Goal: Task Accomplishment & Management: Complete application form

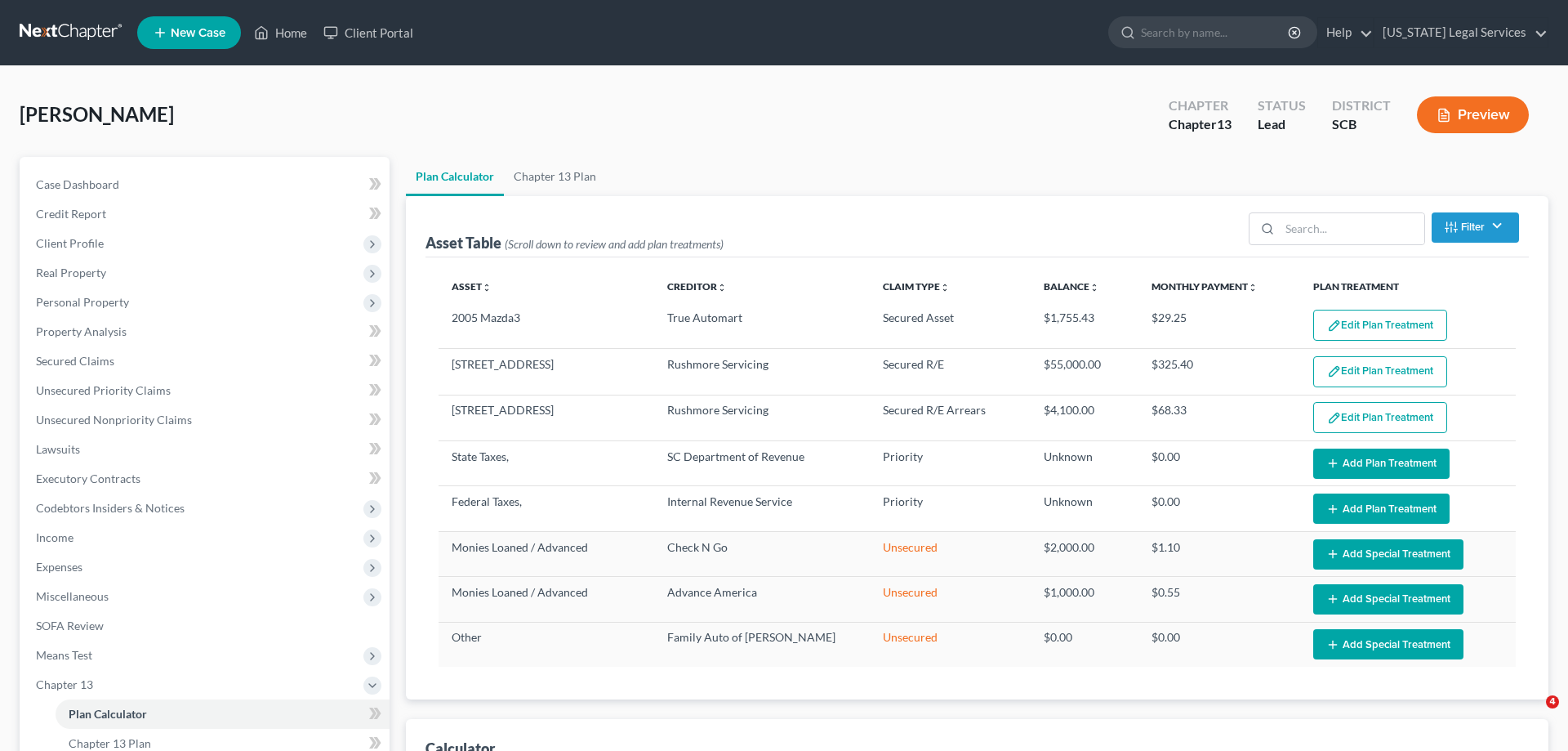
select select "59"
click at [69, 531] on span "Income" at bounding box center [54, 537] width 37 height 14
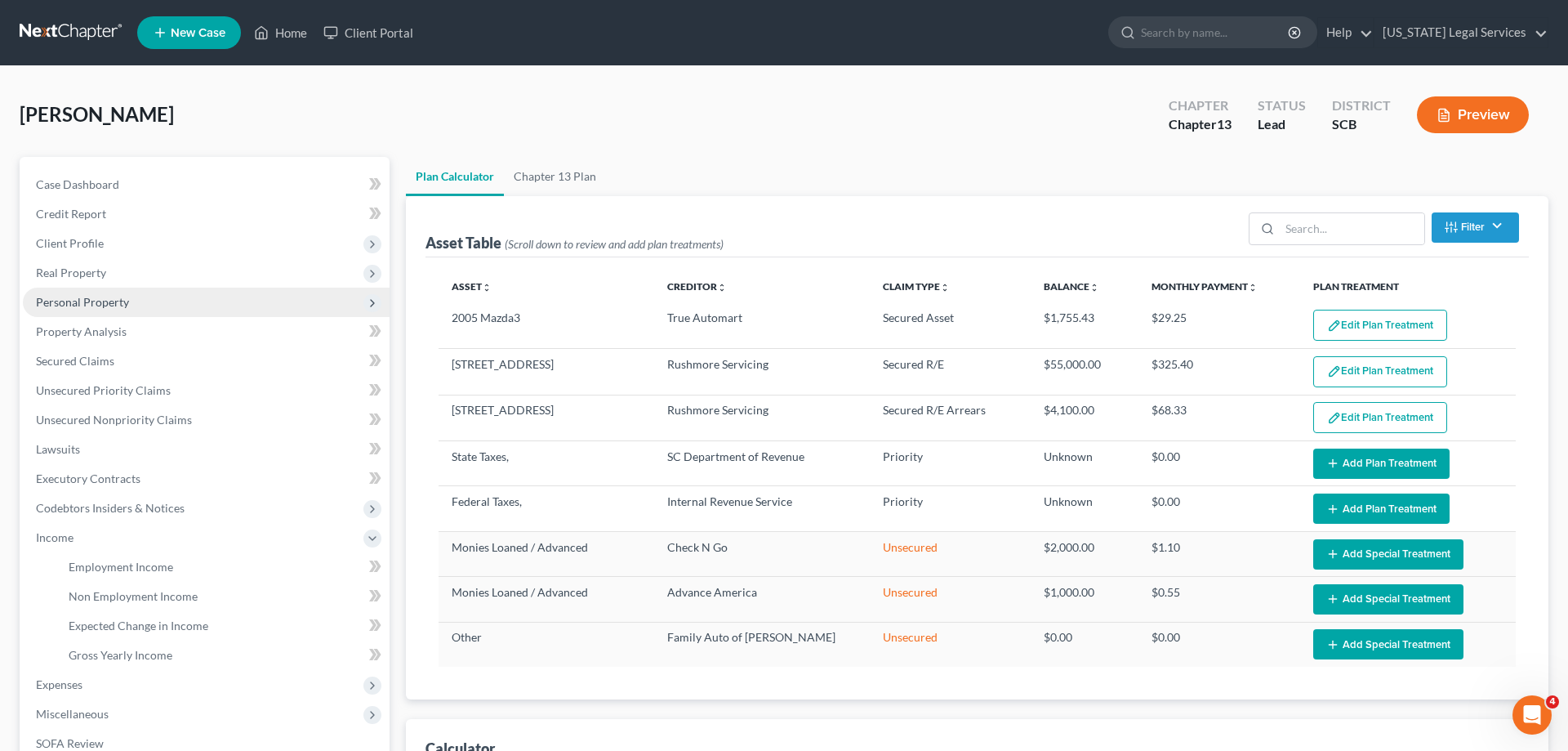
click at [72, 308] on span "Personal Property" at bounding box center [82, 302] width 93 height 14
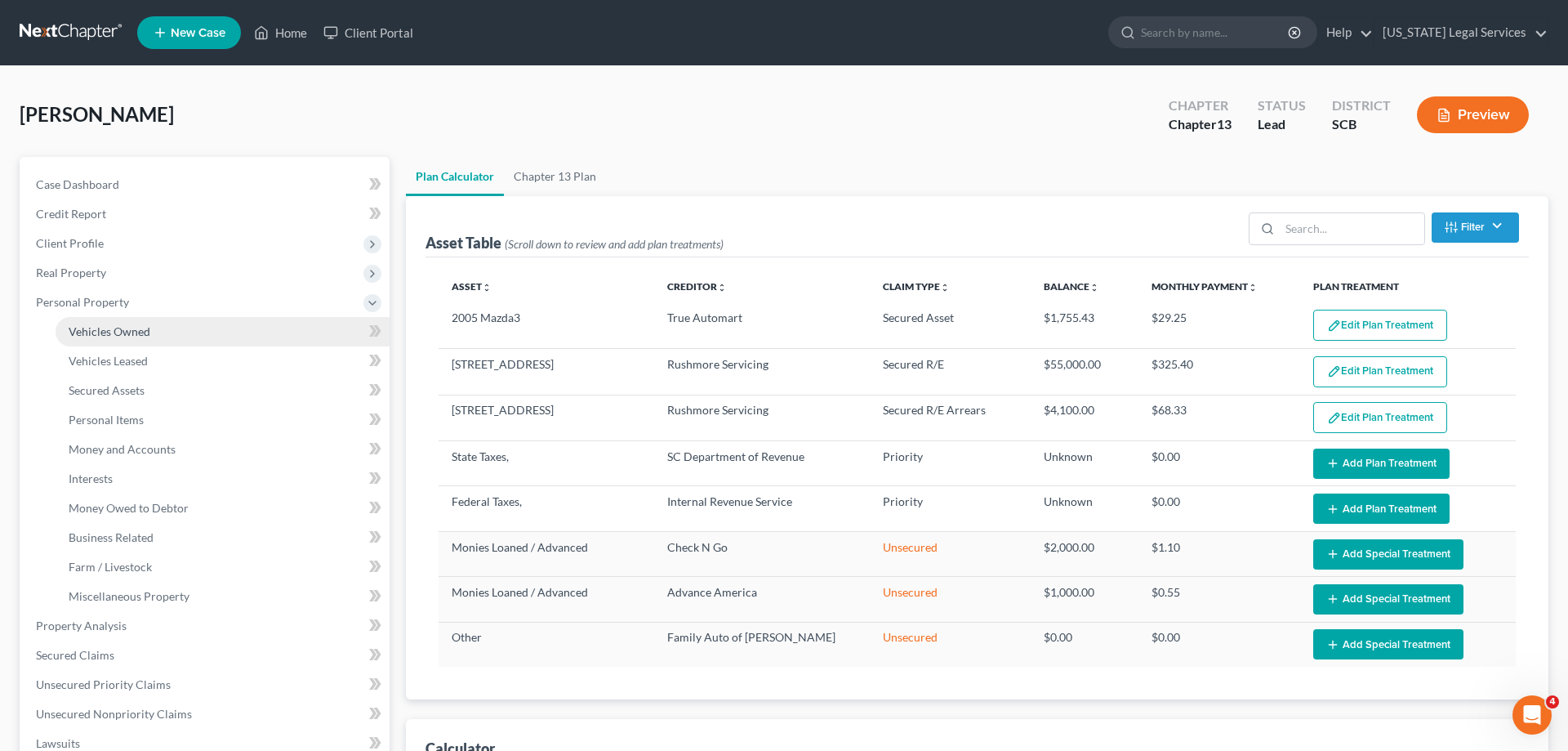
click at [117, 326] on span "Vehicles Owned" at bounding box center [109, 331] width 82 height 14
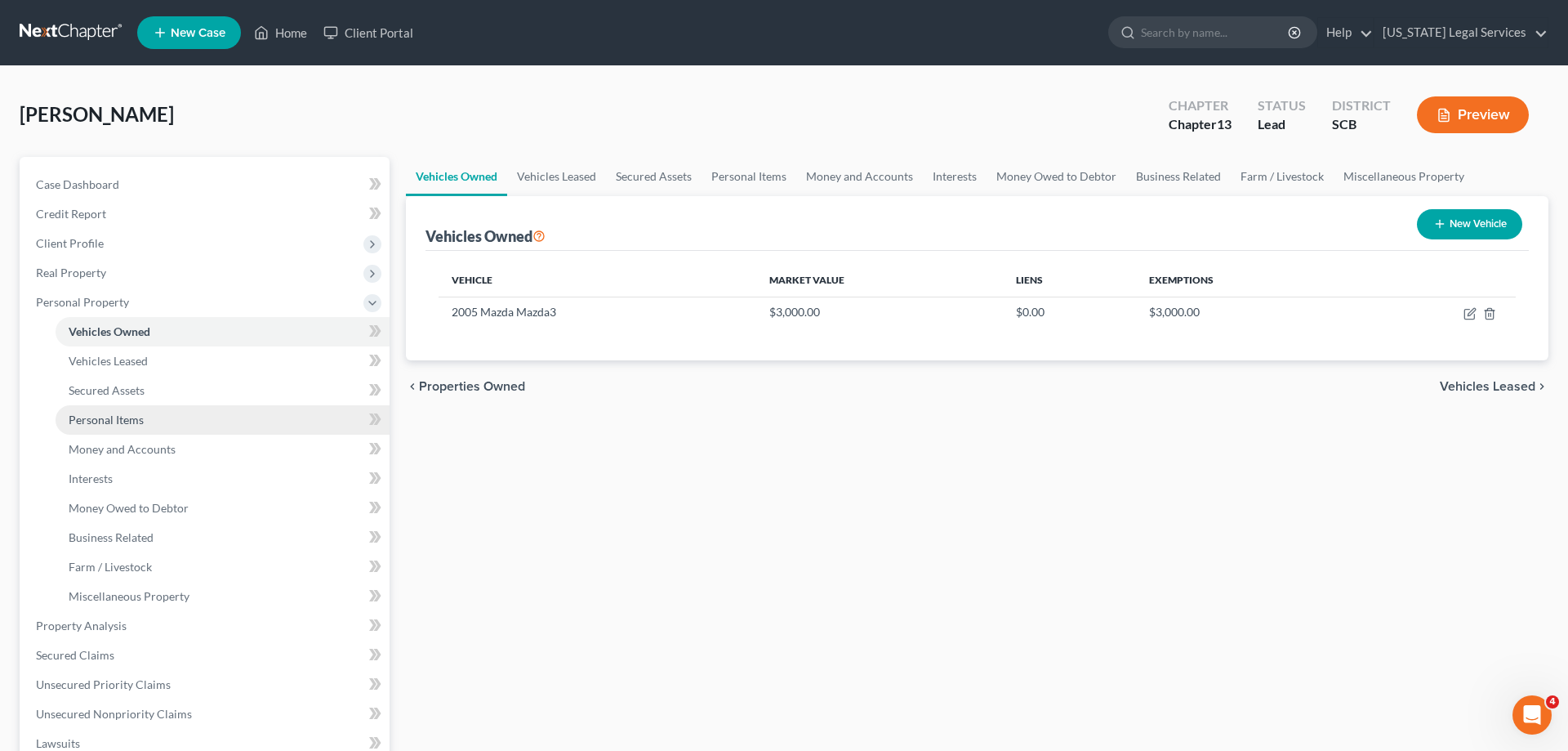
click at [109, 425] on span "Personal Items" at bounding box center [106, 419] width 75 height 14
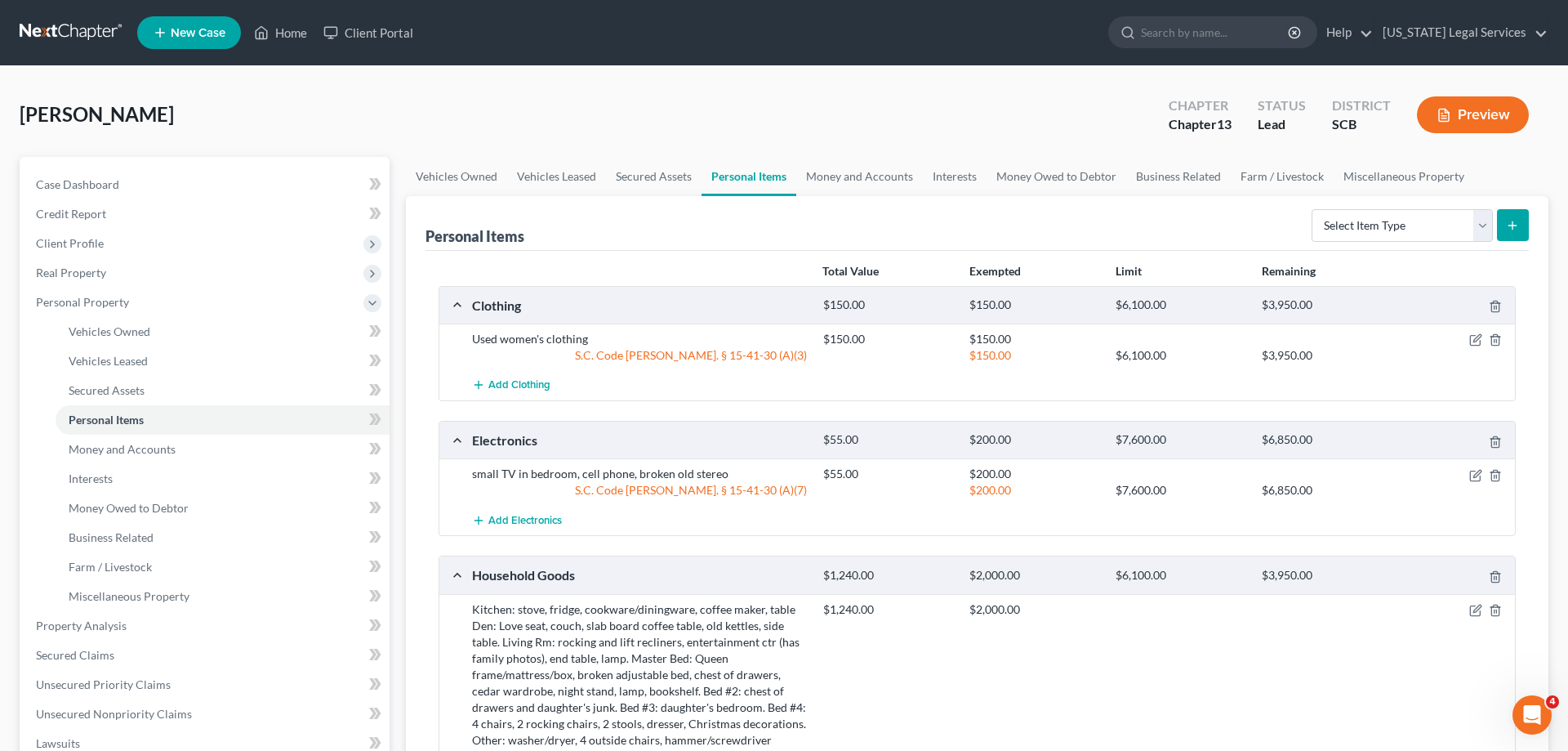
scroll to position [417, 0]
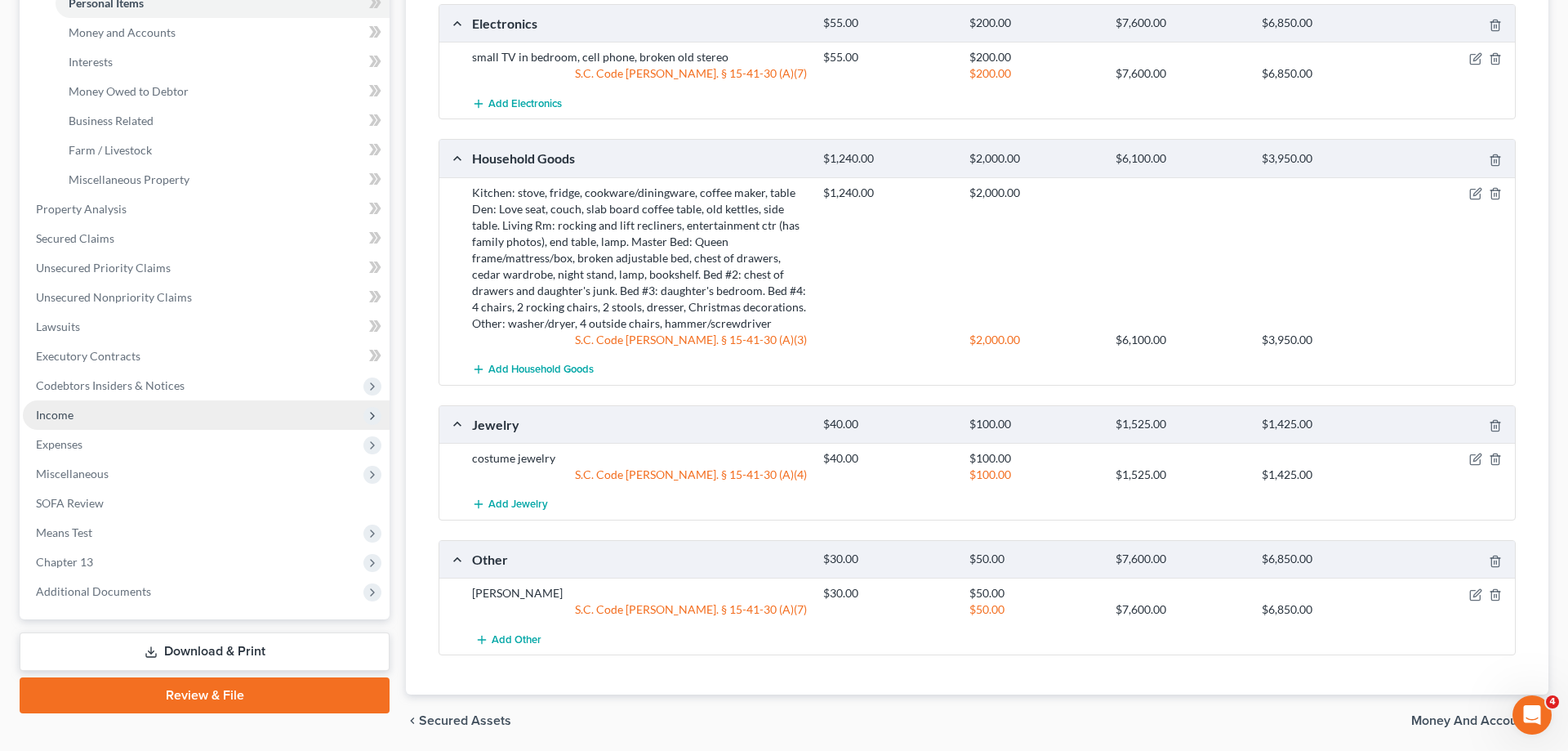
click at [69, 414] on span "Income" at bounding box center [54, 414] width 37 height 14
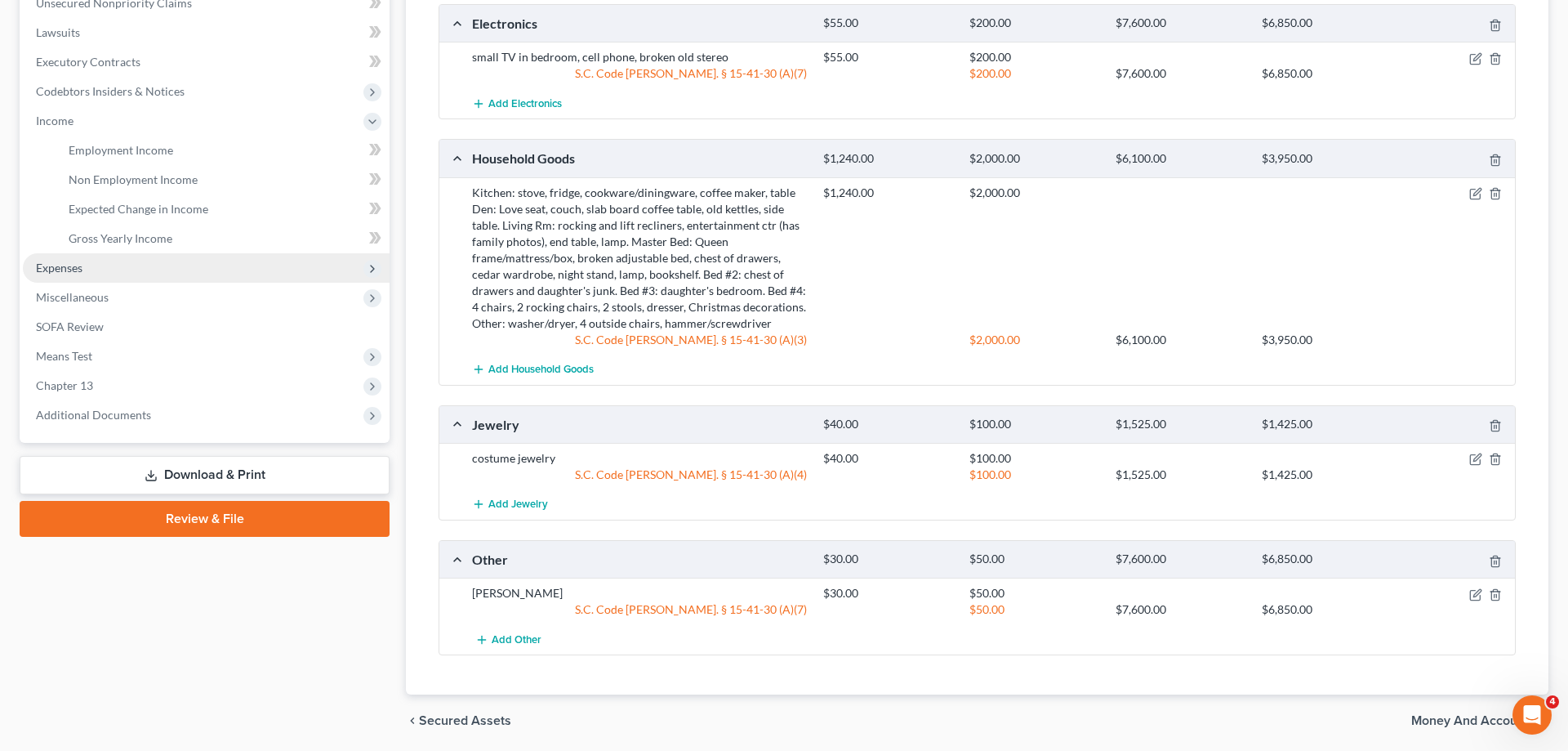
click at [78, 264] on span "Expenses" at bounding box center [59, 267] width 46 height 14
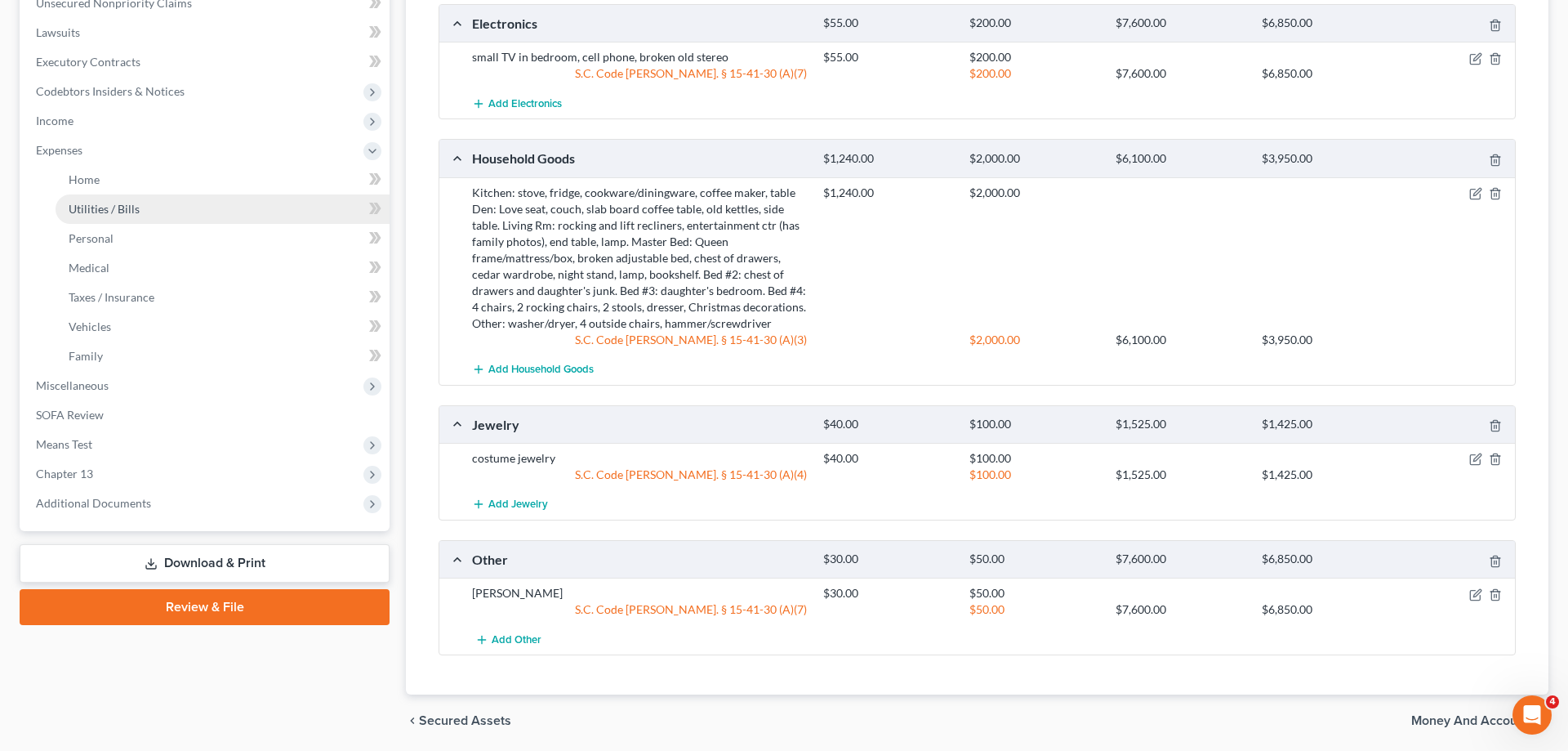
click at [105, 199] on link "Utilities / Bills" at bounding box center [222, 209] width 334 height 29
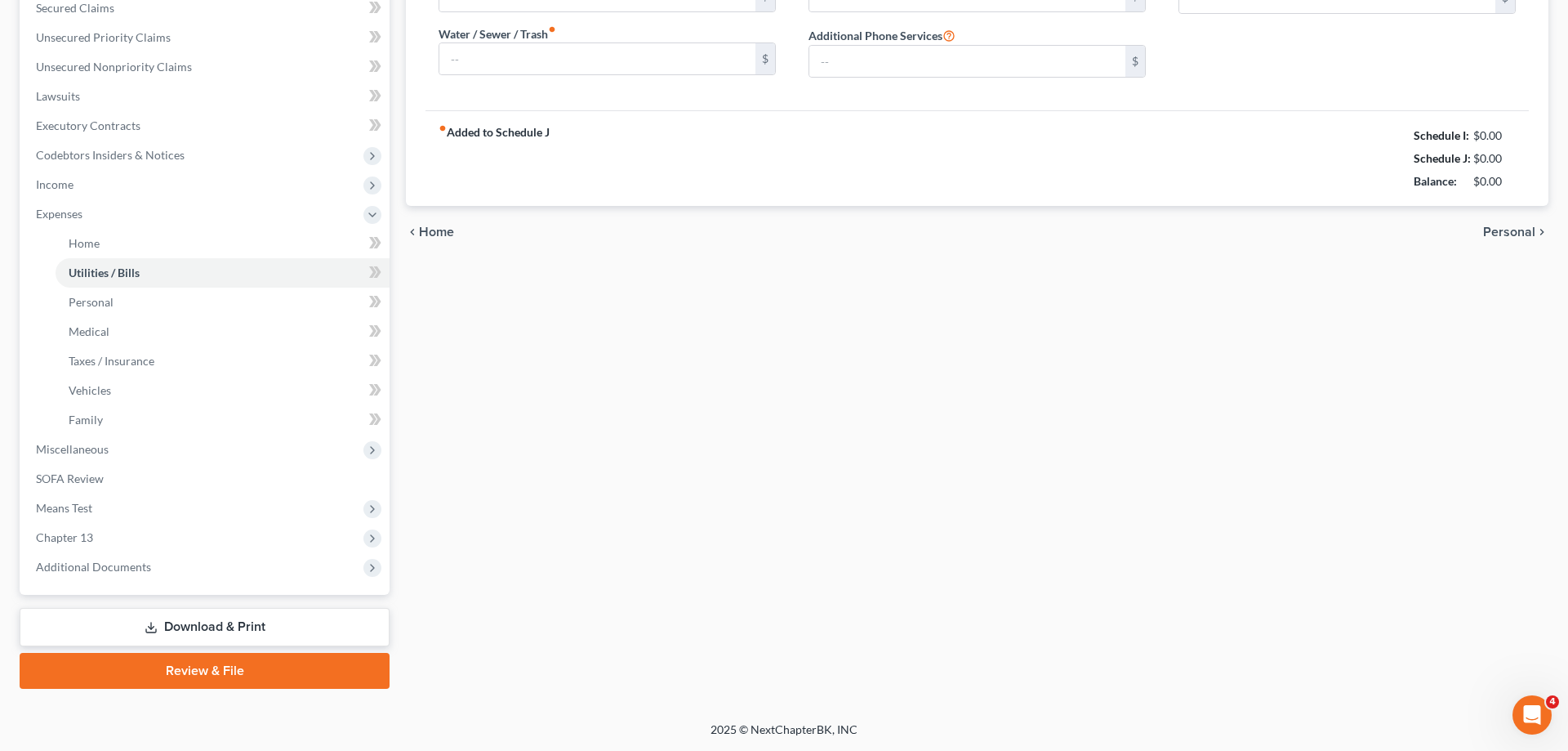
type input "250.00"
type input "0.00"
type input "45.00"
type input "78.00"
type input "0.00"
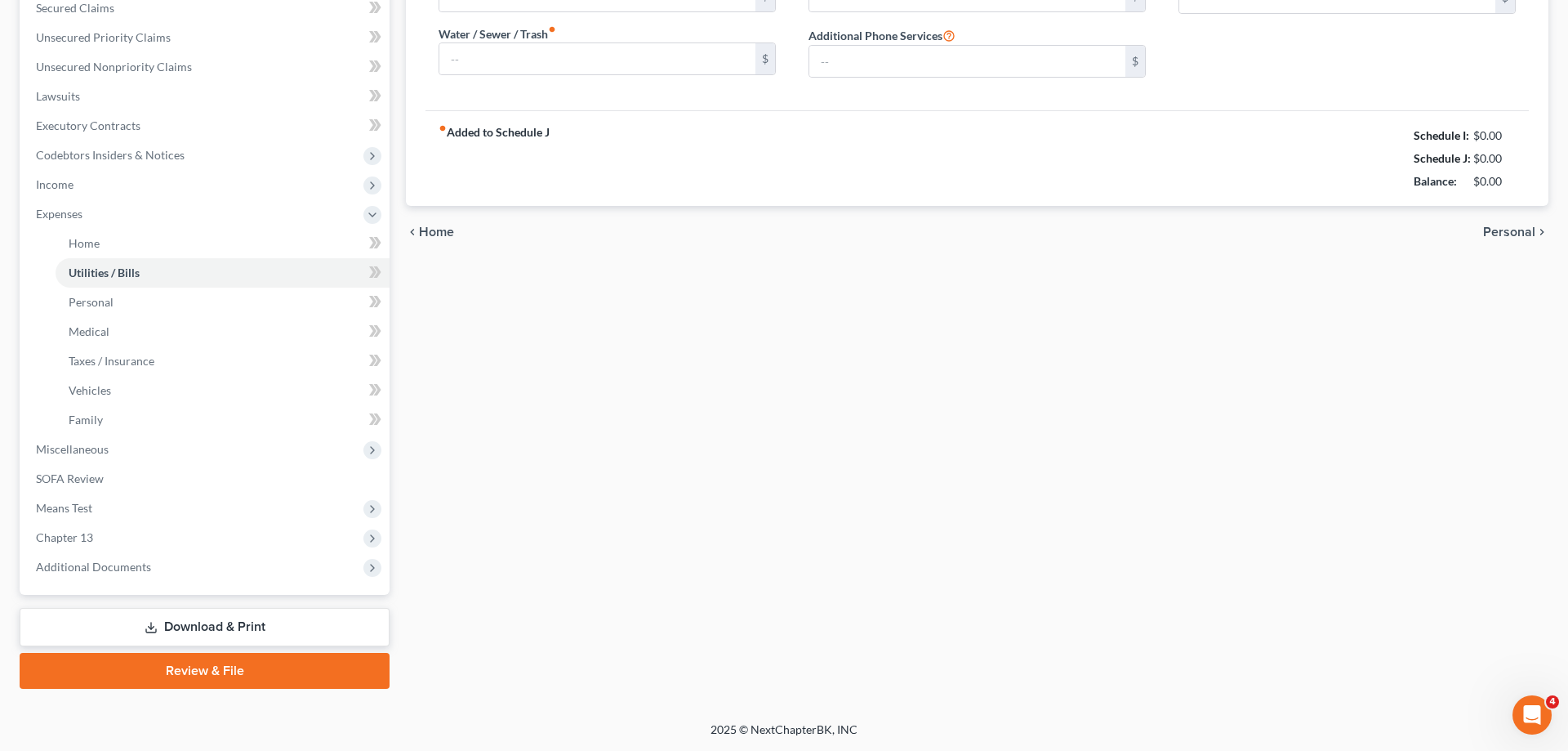
type input "0.00"
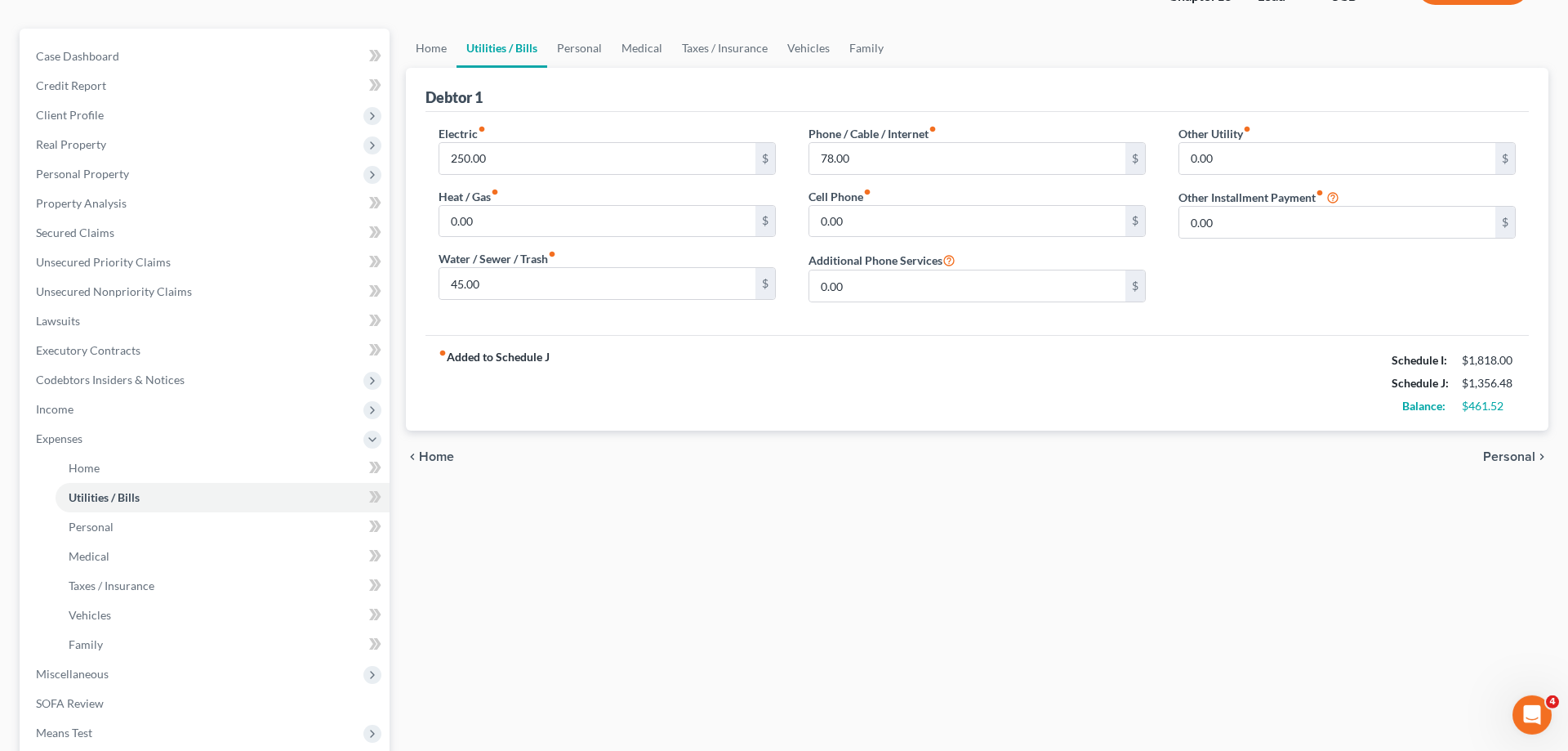
scroll to position [101, 0]
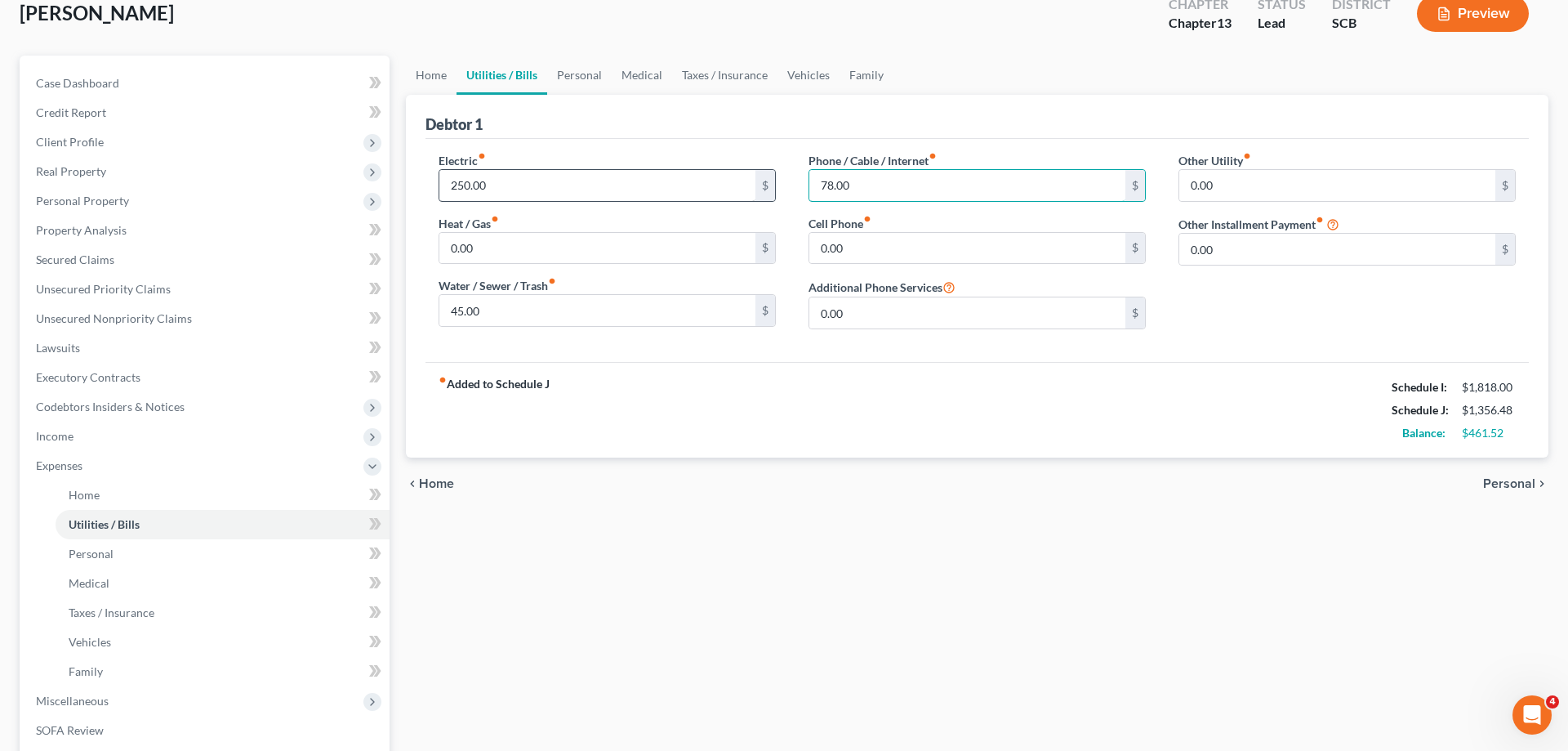
click at [746, 194] on div "Electric fiber_manual_record 250.00 $ Heat / Gas fiber_manual_record 0.00 $ Wat…" at bounding box center [977, 247] width 1110 height 191
type input "0"
click at [1135, 477] on div "chevron_left Home Personal chevron_right" at bounding box center [977, 483] width 1143 height 52
click at [1503, 477] on span "Personal" at bounding box center [1509, 484] width 52 height 13
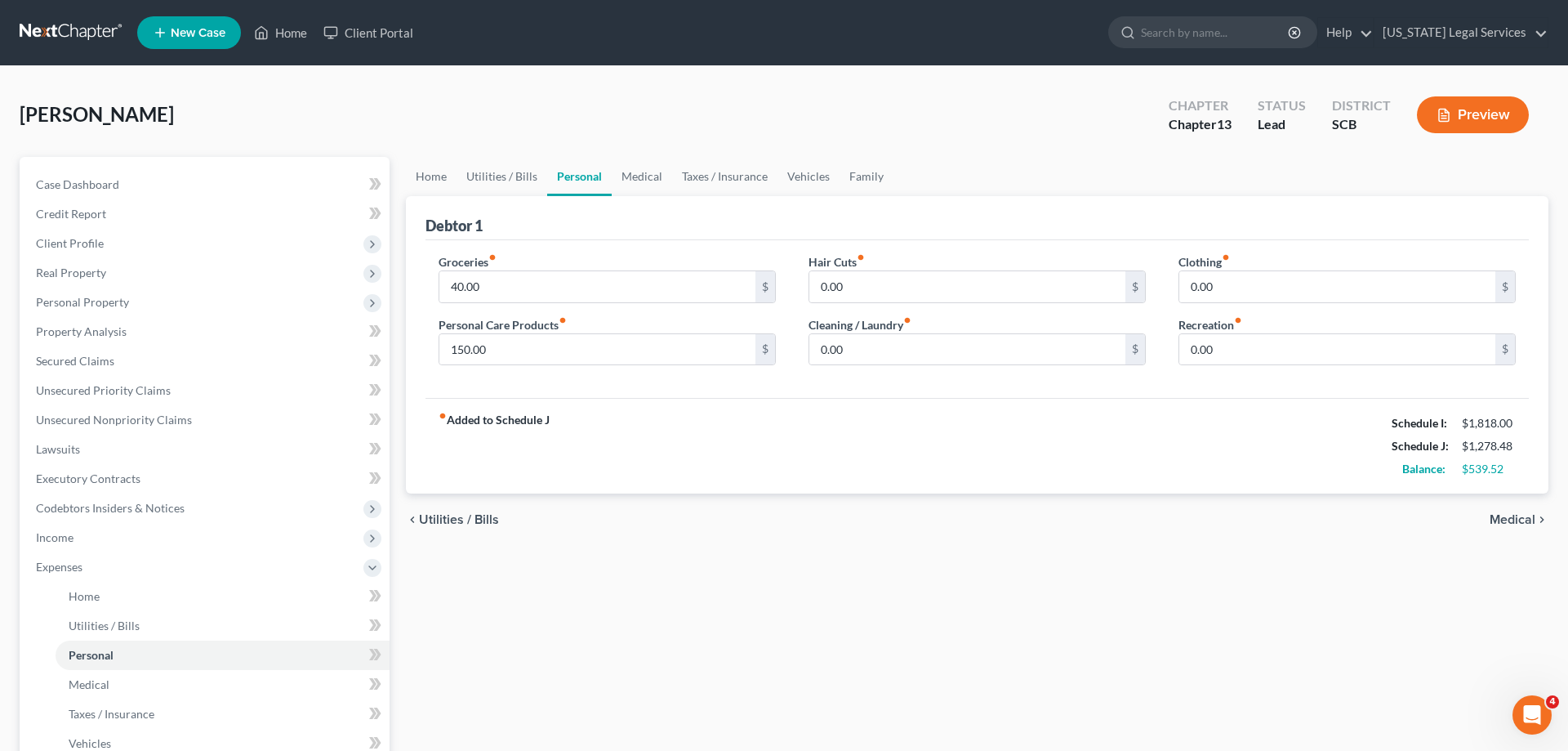
click at [1526, 516] on span "Medical" at bounding box center [1512, 520] width 46 height 13
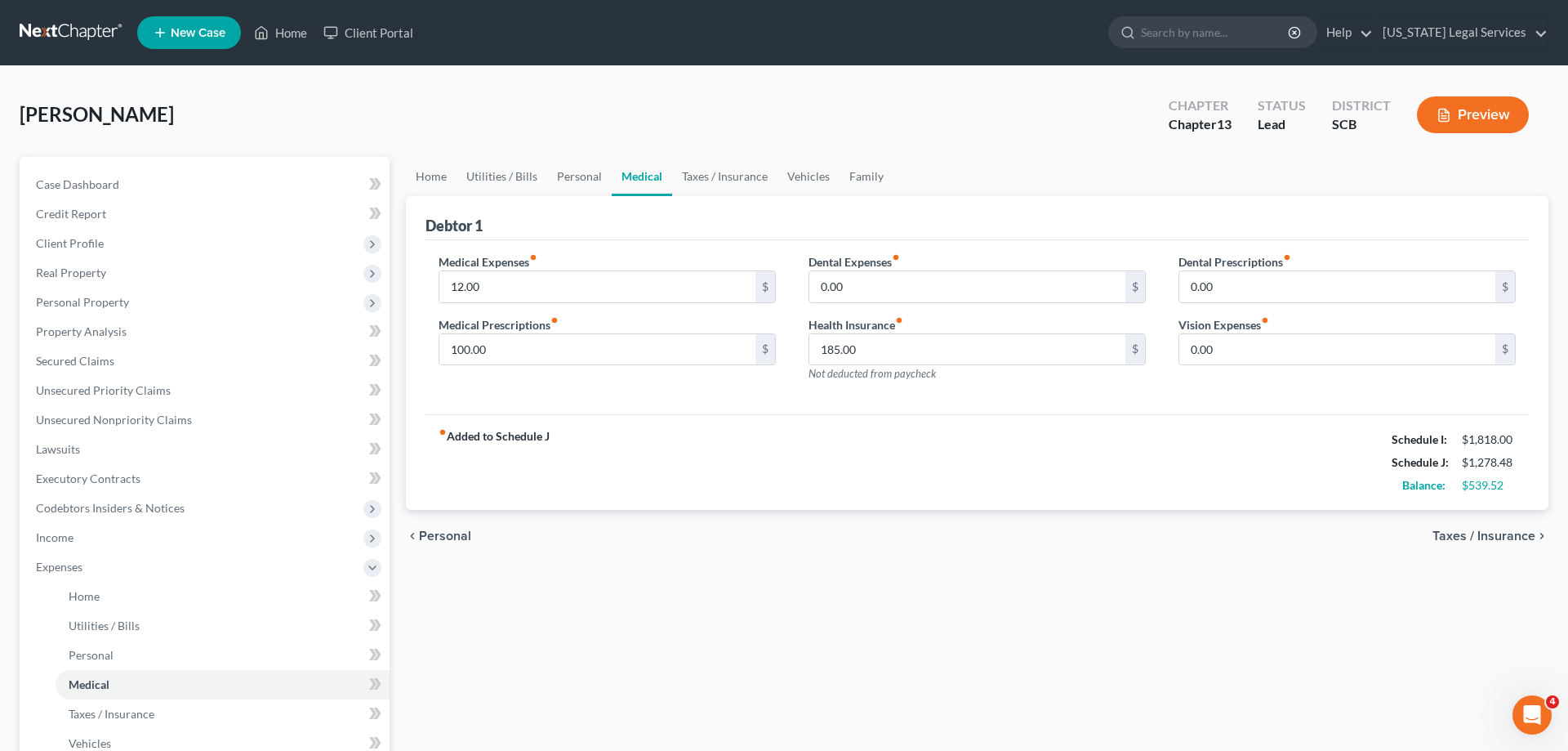
click at [1512, 531] on span "Taxes / Insurance" at bounding box center [1484, 536] width 103 height 13
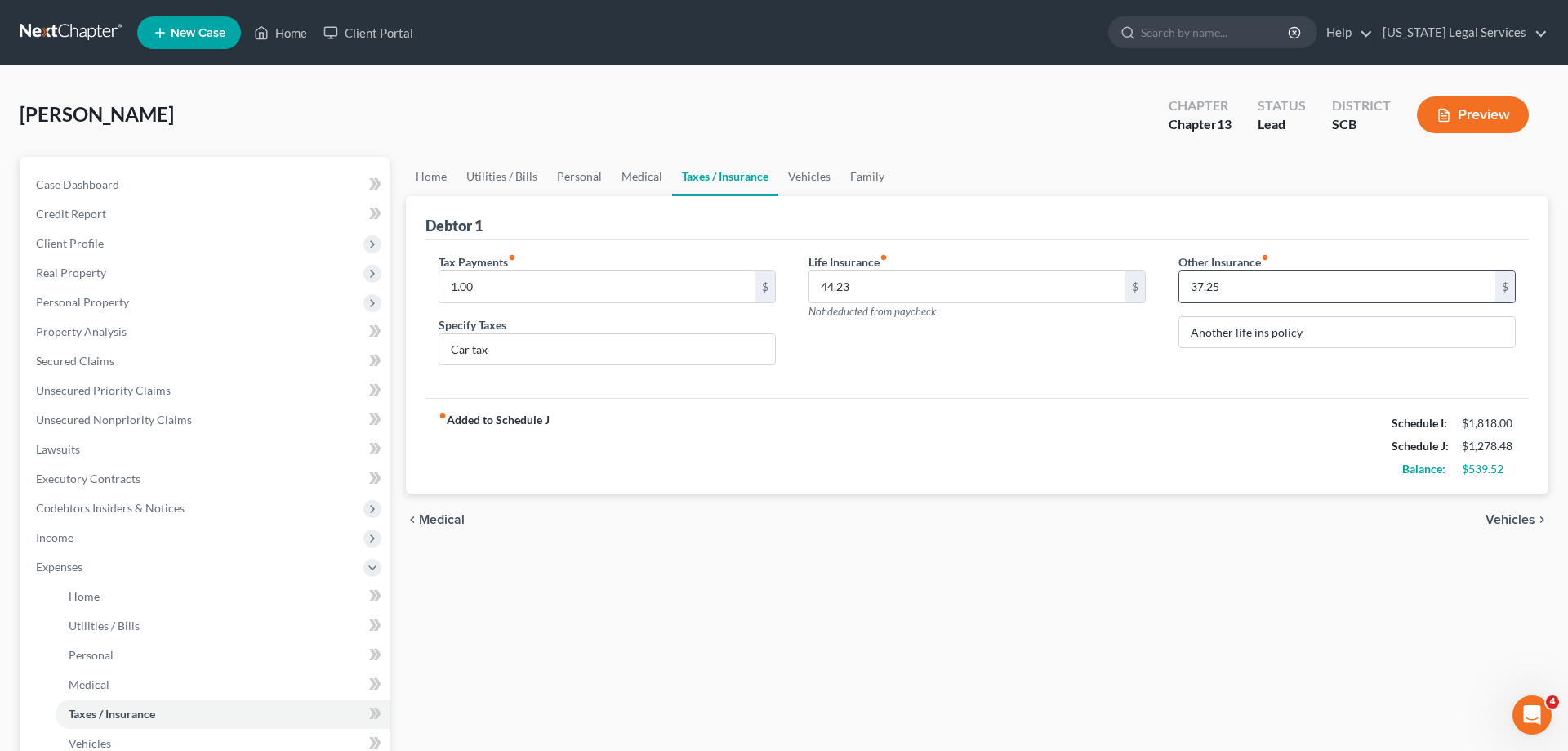
drag, startPoint x: 1215, startPoint y: 278, endPoint x: 1364, endPoint y: 270, distance: 149.2
click at [1364, 271] on input "37.25" at bounding box center [1337, 286] width 316 height 31
click at [1546, 36] on link "South Carolina Legal Services" at bounding box center [1461, 32] width 173 height 29
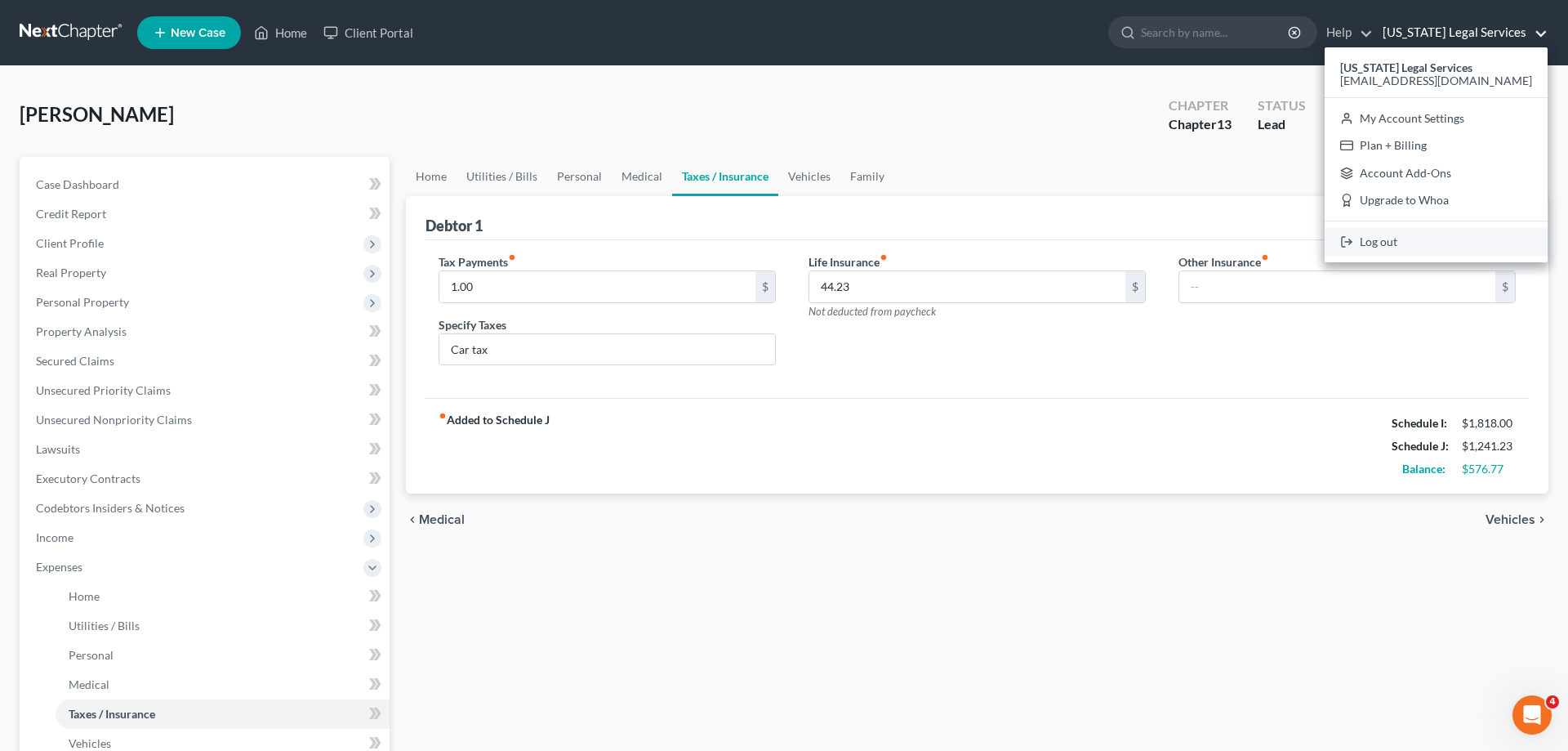
click at [1414, 247] on link "Log out" at bounding box center [1436, 242] width 223 height 28
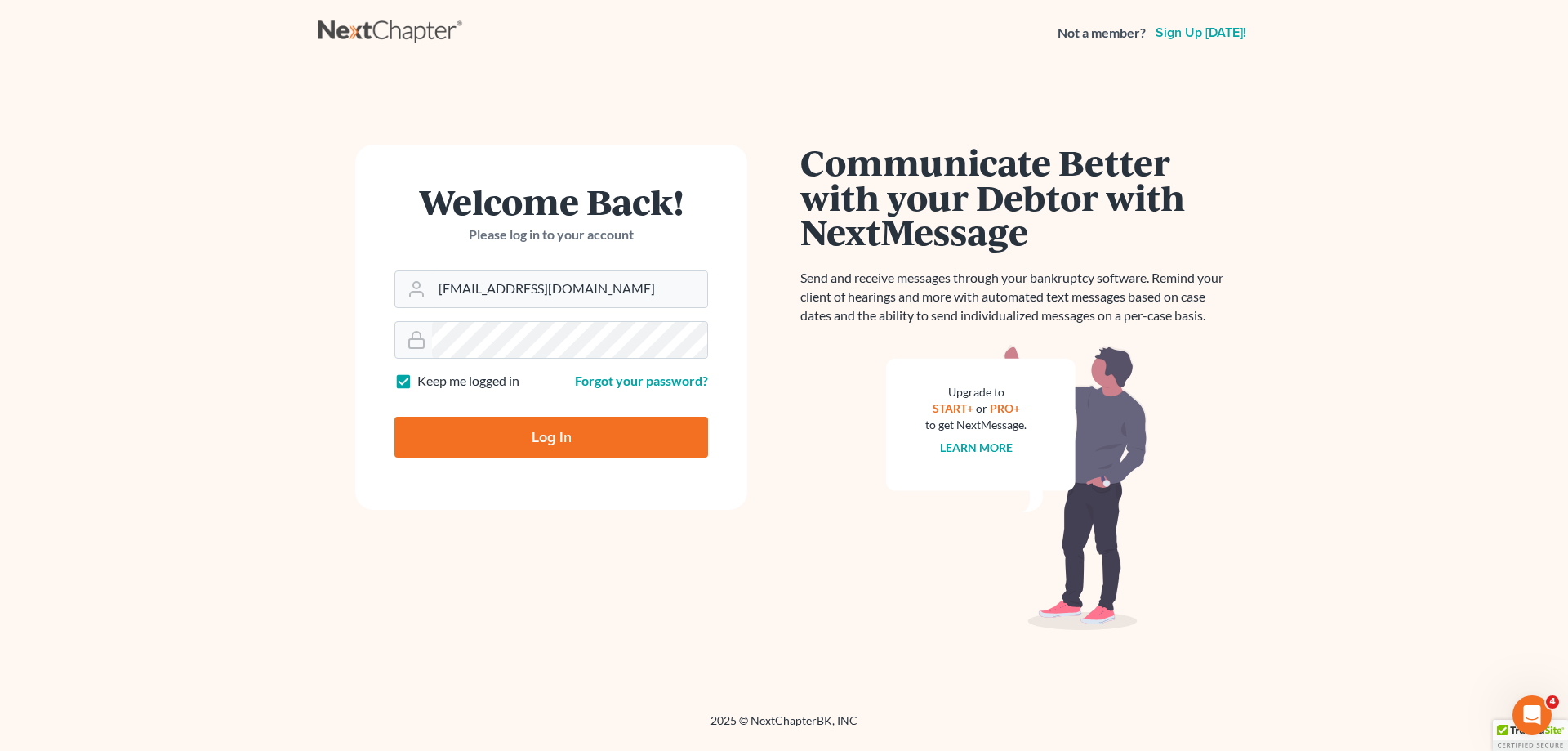
type input "[EMAIL_ADDRESS][DOMAIN_NAME]"
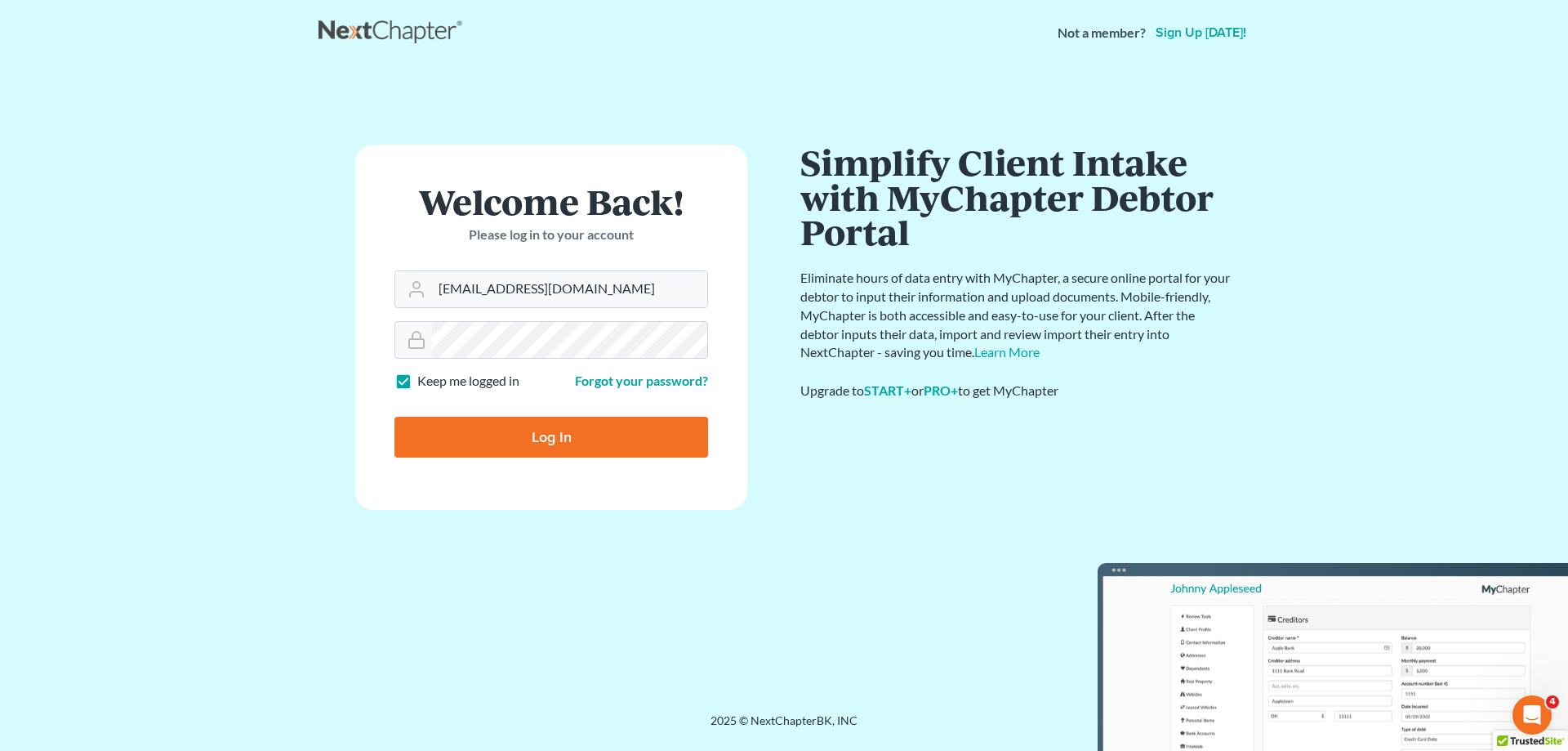
drag, startPoint x: 400, startPoint y: 385, endPoint x: 496, endPoint y: 430, distance: 106.0
click at [418, 385] on label "Keep me logged in" at bounding box center [468, 380] width 102 height 19
click at [423, 382] on input "Keep me logged in" at bounding box center [428, 376] width 11 height 11
checkbox input "false"
click at [521, 441] on input "Log In" at bounding box center [551, 437] width 313 height 41
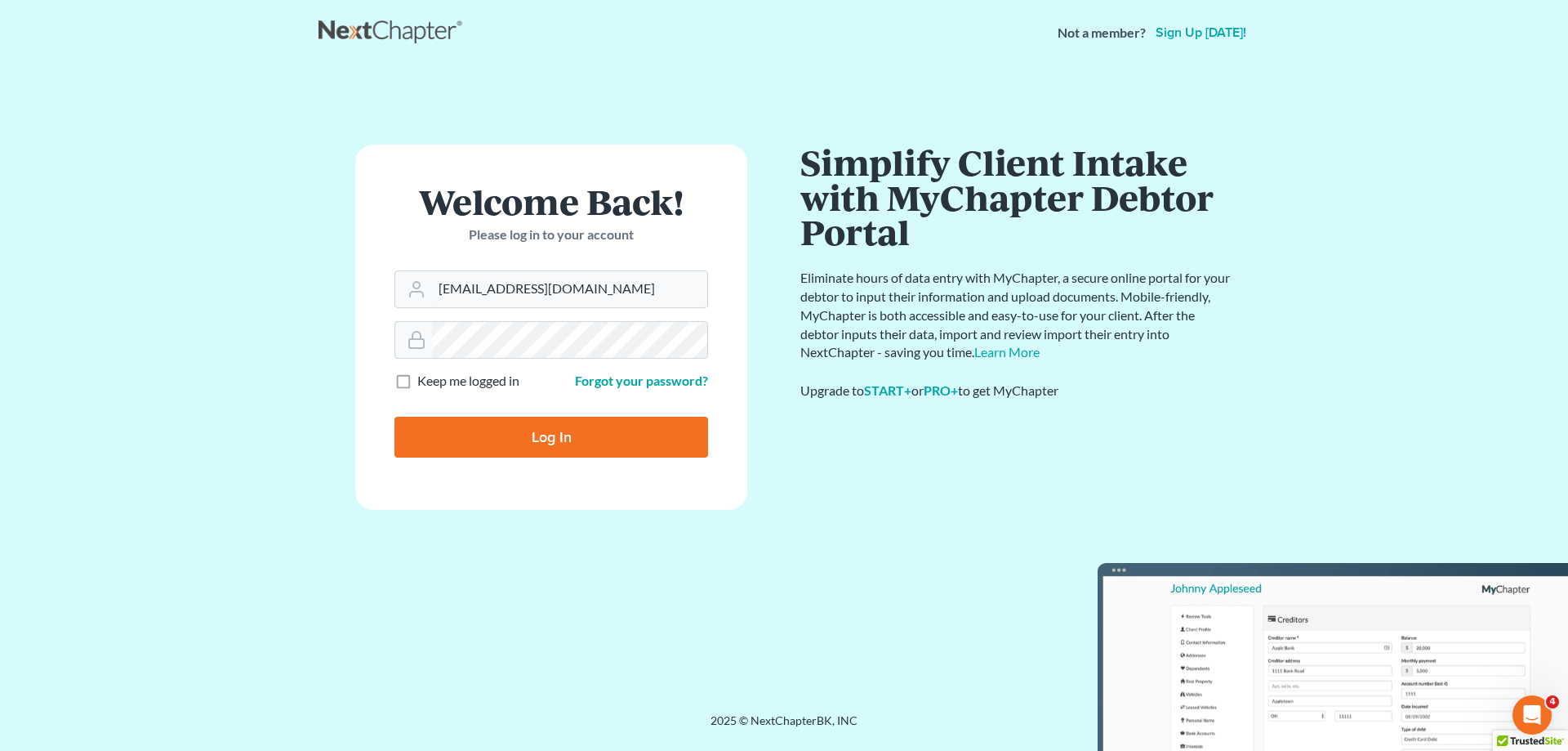
type input "Thinking..."
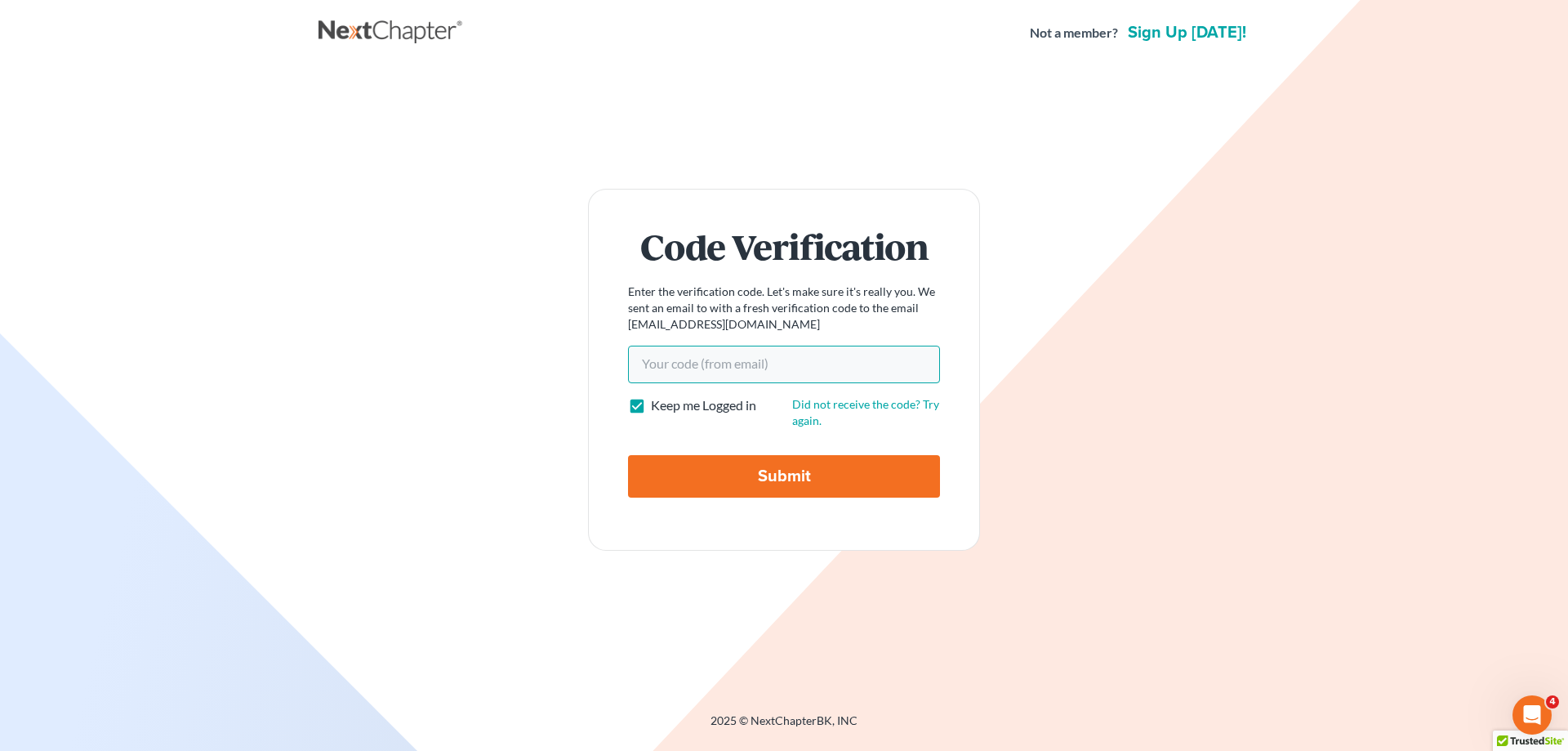
click at [676, 361] on input "Your code(from email)" at bounding box center [784, 364] width 312 height 37
type input "233393"
click at [628, 455] on input "Submit" at bounding box center [784, 476] width 312 height 42
type input "Thinking..."
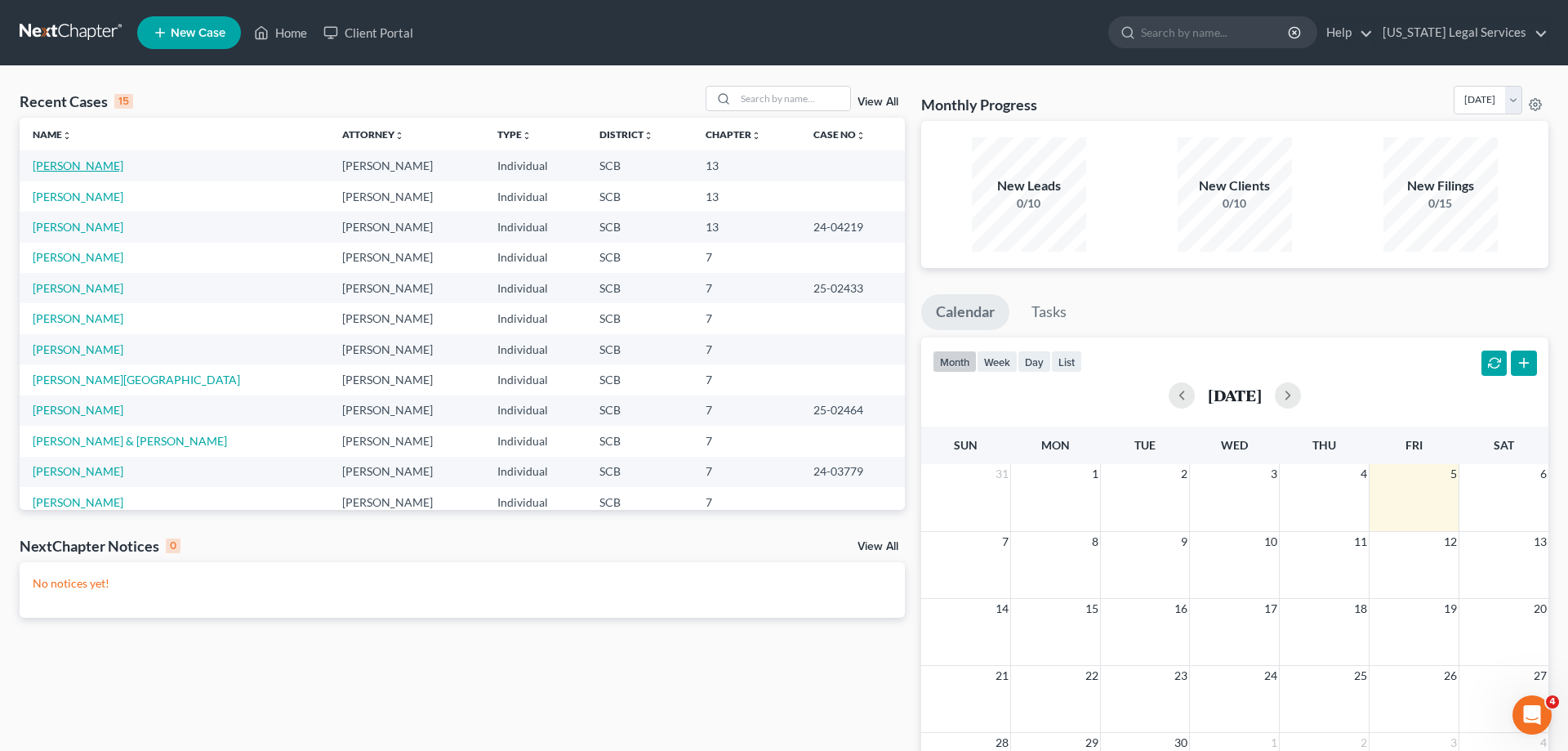
click at [71, 164] on link "[PERSON_NAME]" at bounding box center [77, 165] width 90 height 14
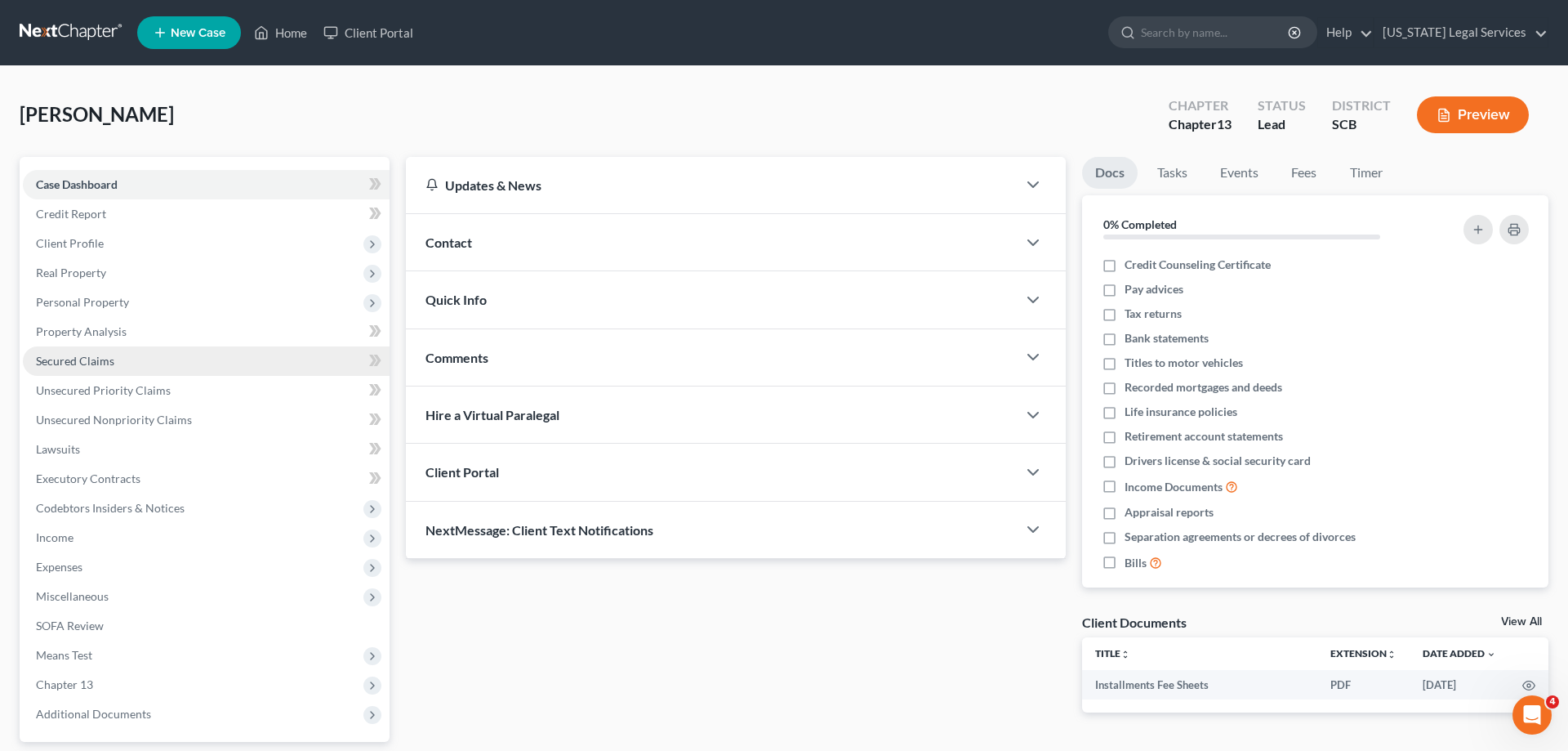
click at [78, 359] on span "Secured Claims" at bounding box center [75, 361] width 79 height 14
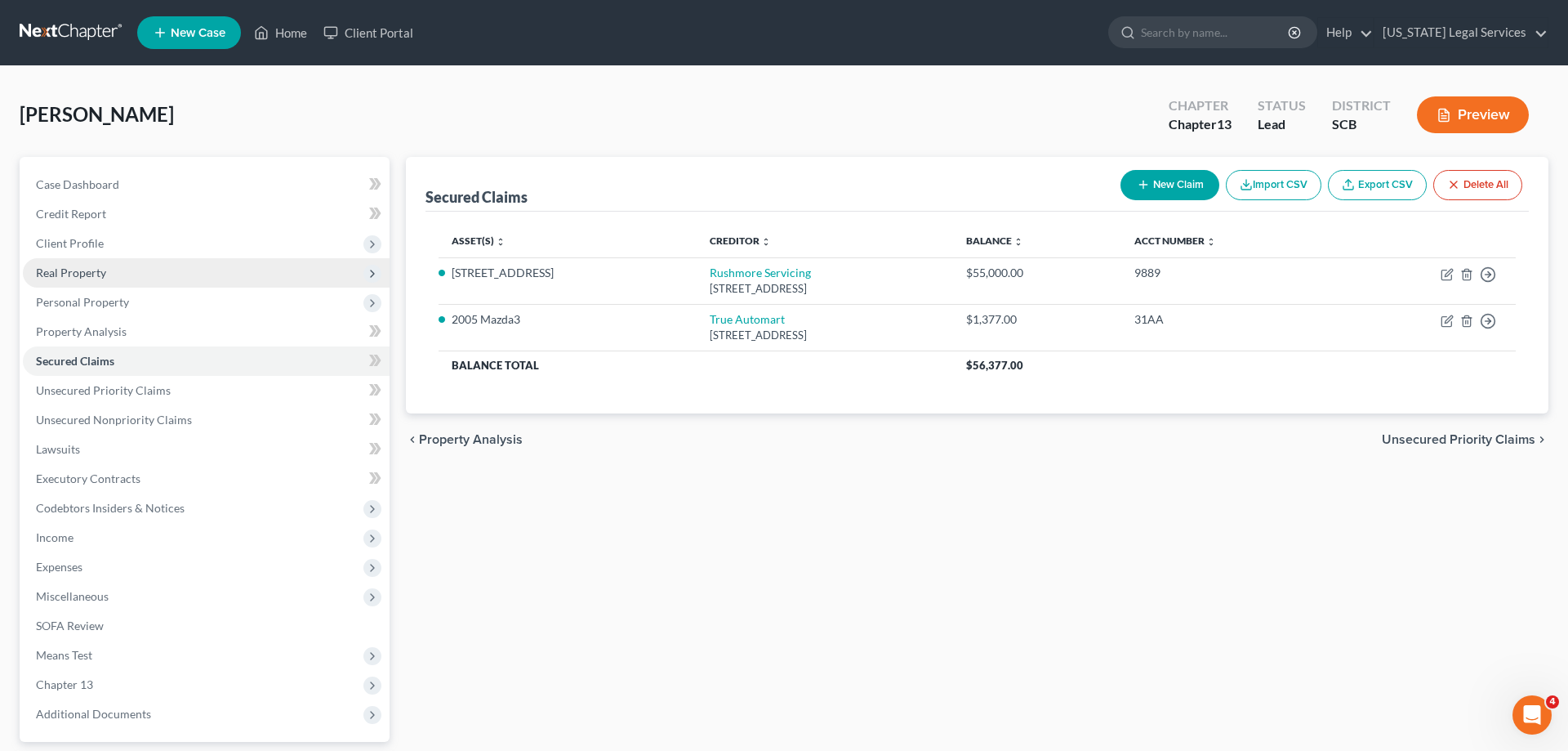
click at [76, 266] on span "Real Property" at bounding box center [70, 272] width 70 height 14
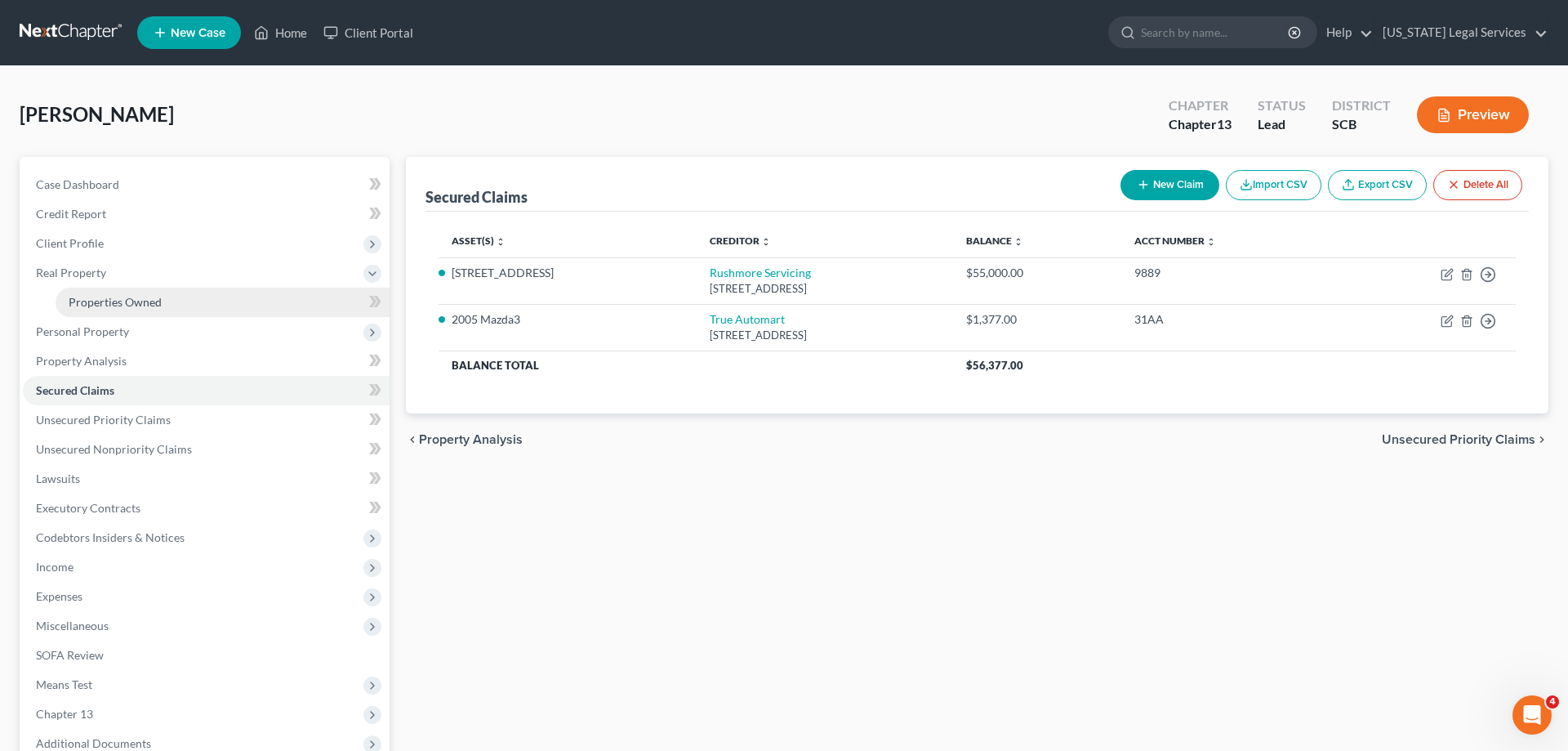
click at [156, 297] on span "Properties Owned" at bounding box center [115, 302] width 93 height 14
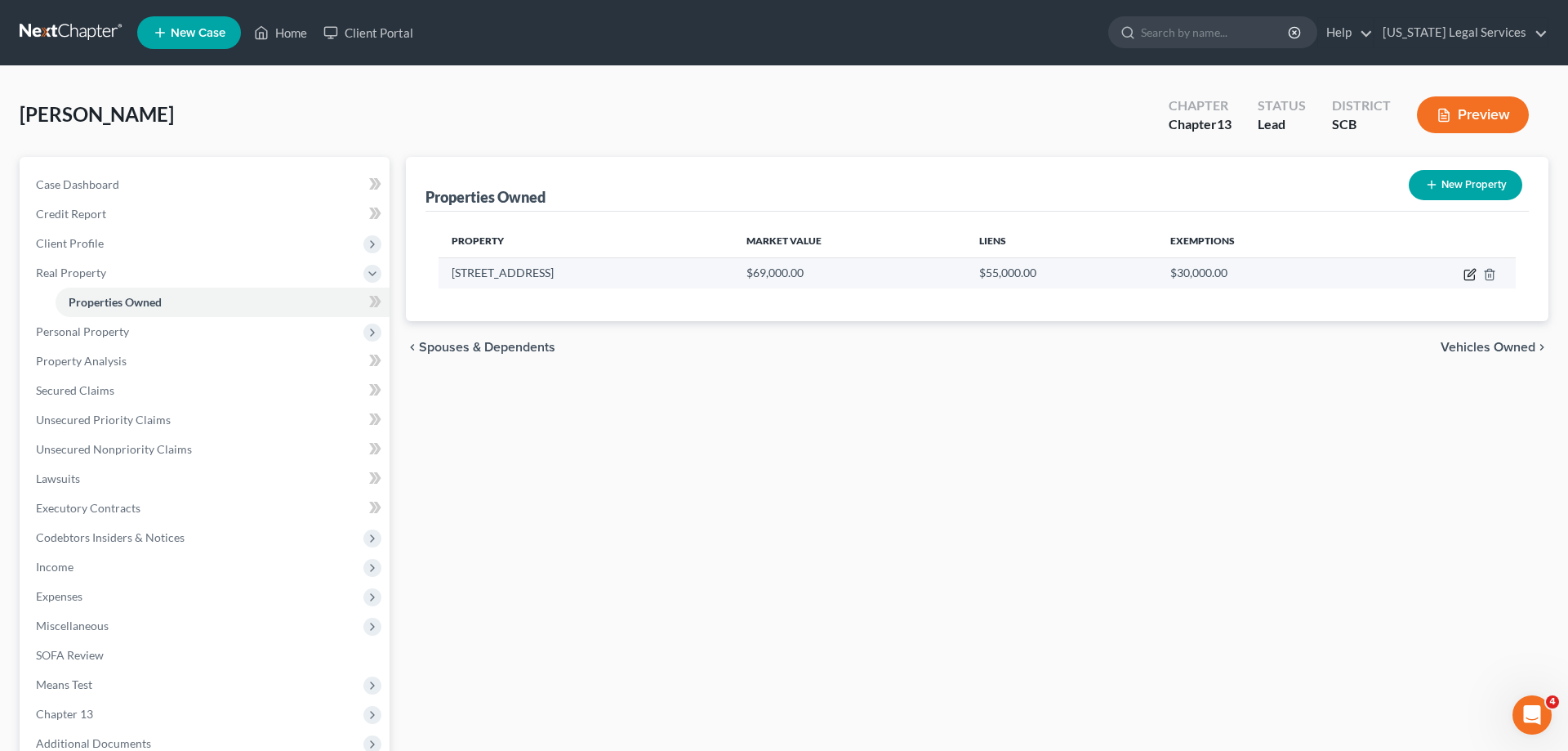
click at [1466, 271] on icon "button" at bounding box center [1470, 274] width 13 height 13
select select "42"
select select "38"
select select "0"
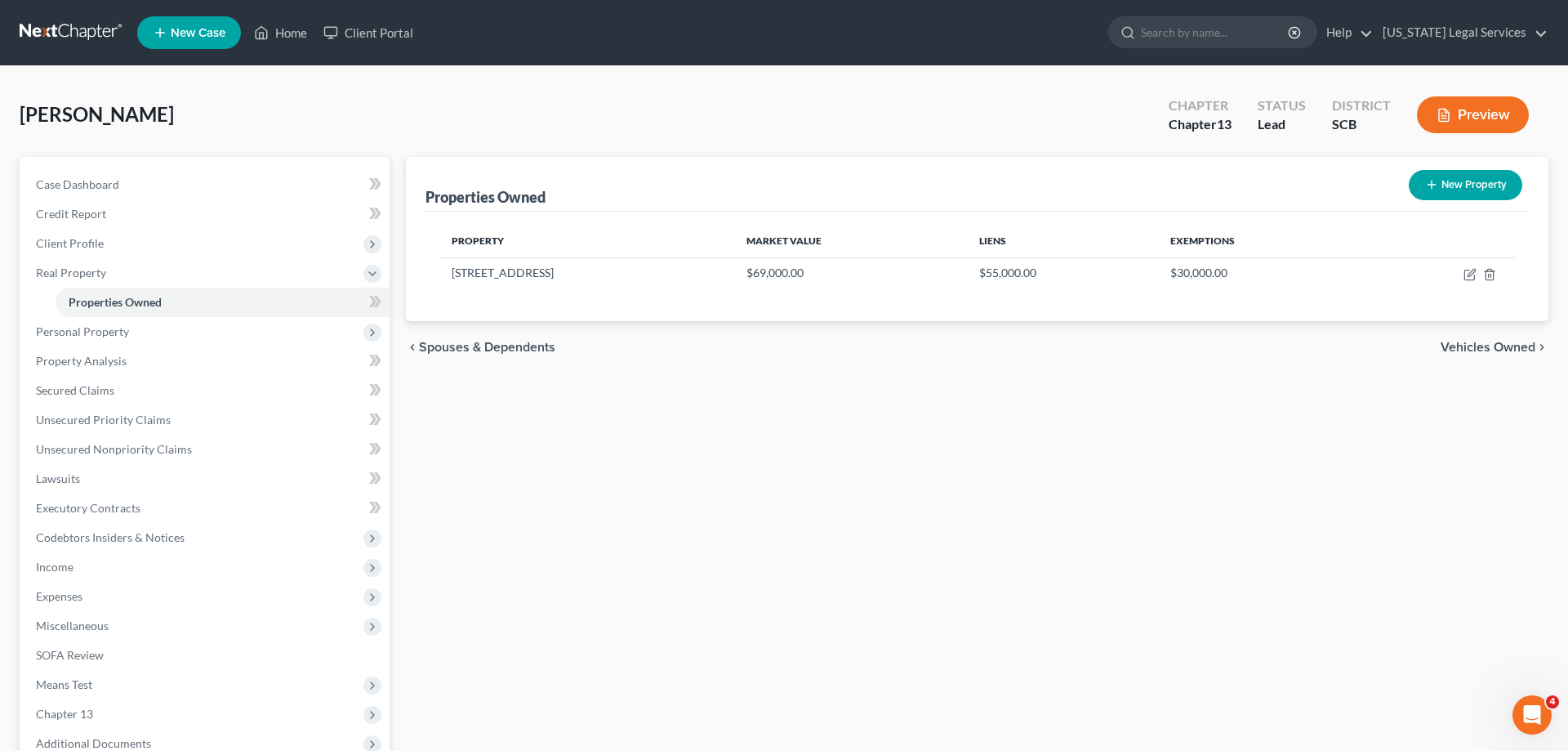
select select "45"
select select "0"
select select "4"
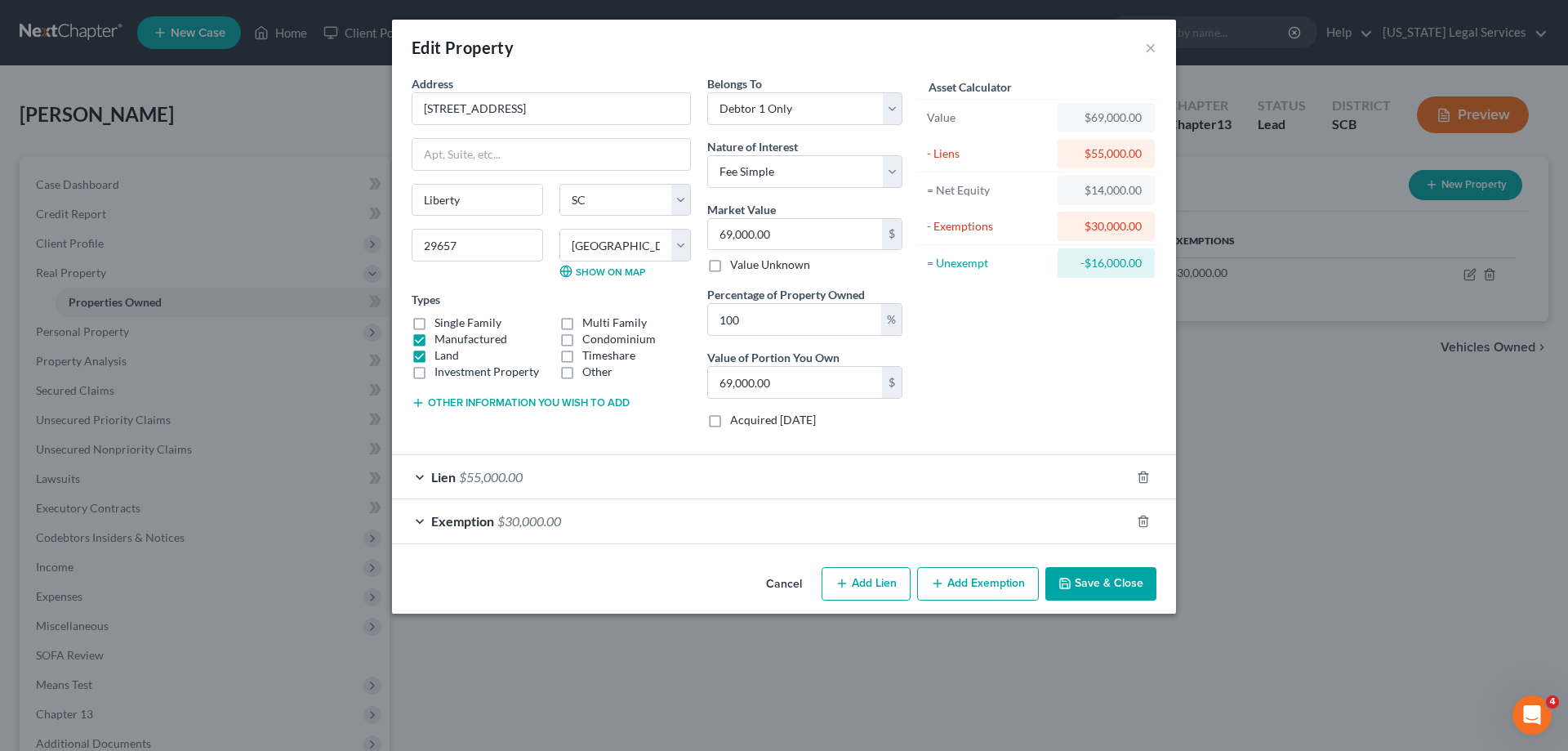
click at [511, 472] on span "$55,000.00" at bounding box center [491, 477] width 64 height 16
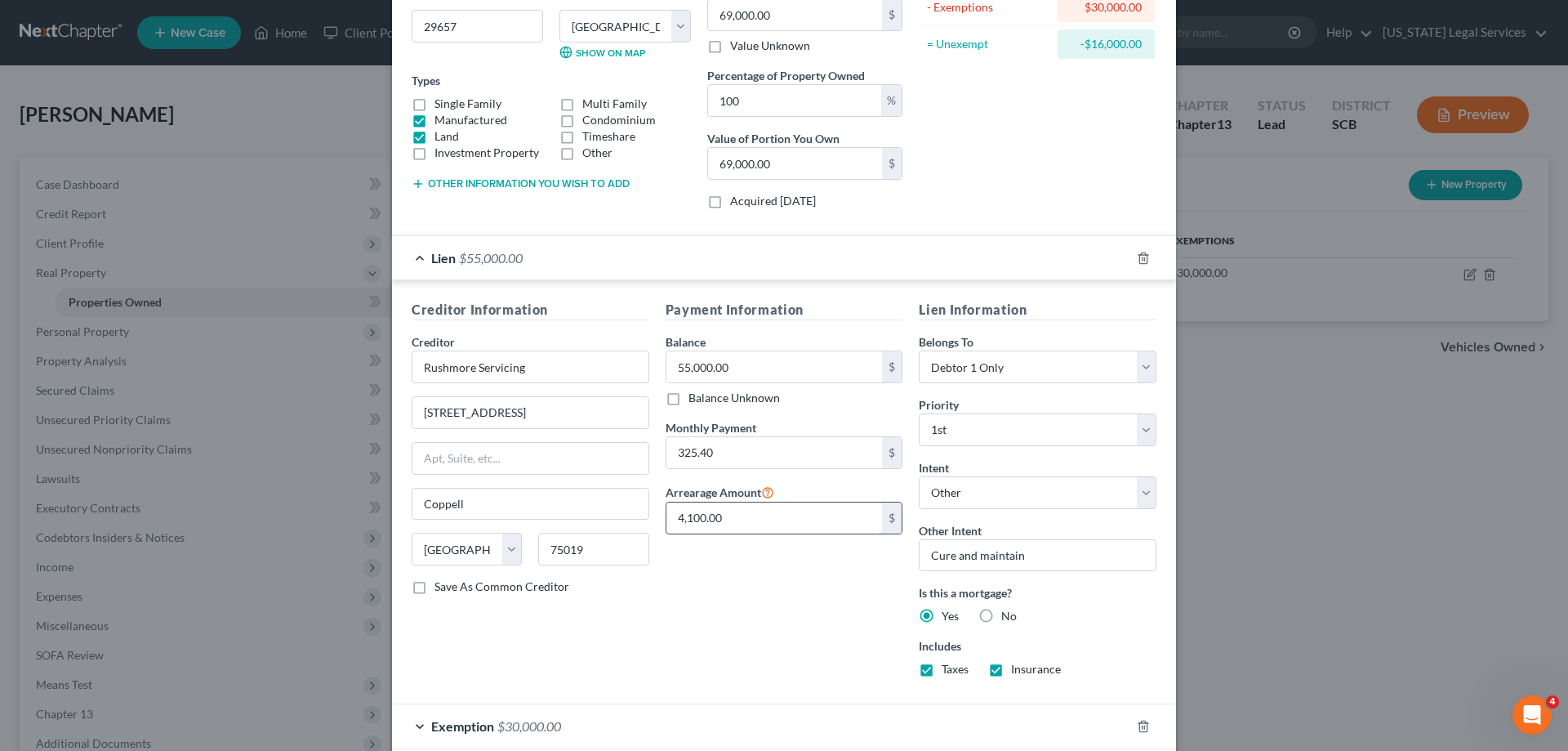
scroll to position [250, 0]
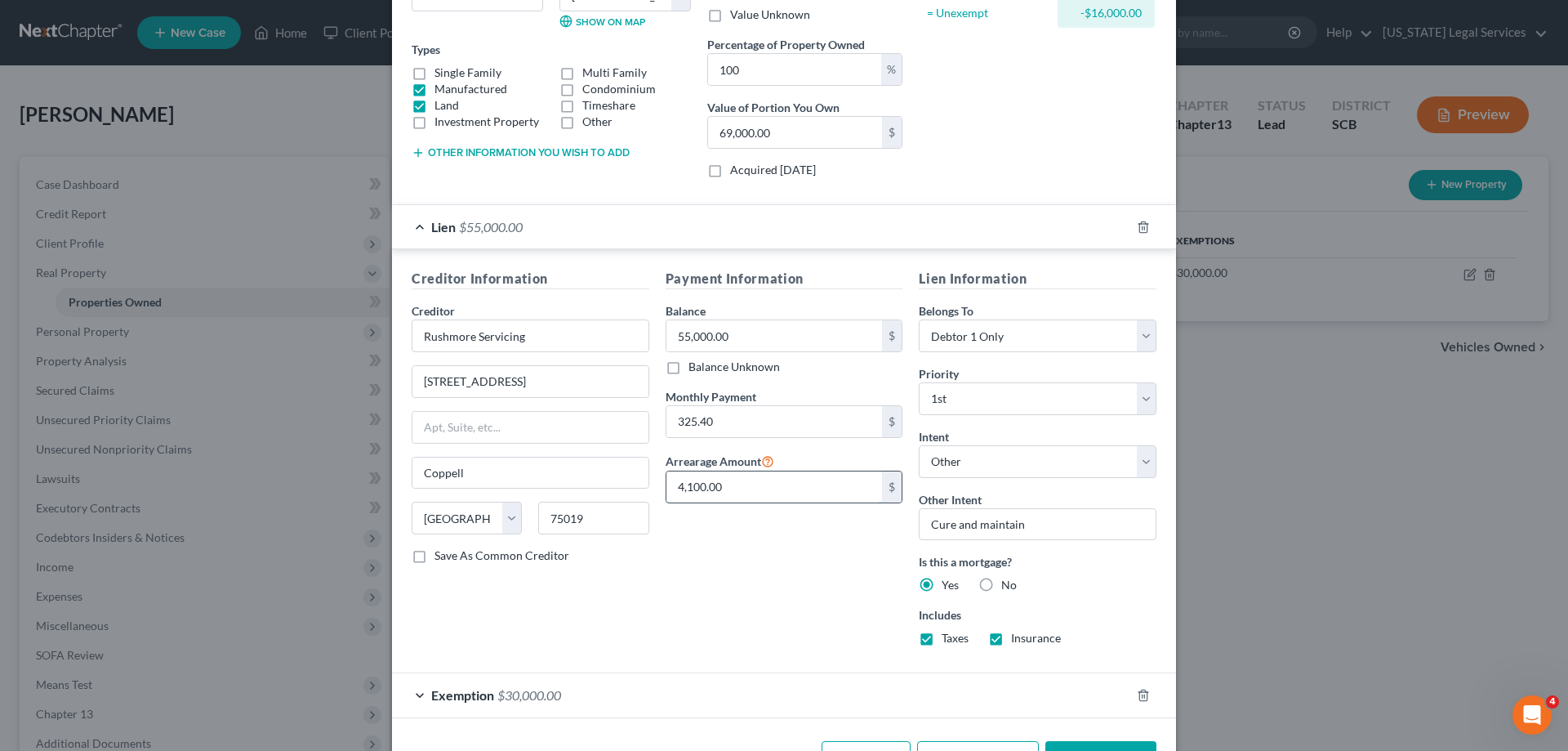
drag, startPoint x: 752, startPoint y: 488, endPoint x: 557, endPoint y: 474, distance: 195.5
click at [666, 474] on input "4,100.00" at bounding box center [774, 487] width 216 height 31
drag, startPoint x: 767, startPoint y: 497, endPoint x: 762, endPoint y: 488, distance: 10.3
click at [768, 492] on input "4,100.00" at bounding box center [774, 487] width 216 height 31
drag, startPoint x: 758, startPoint y: 480, endPoint x: 651, endPoint y: 475, distance: 107.1
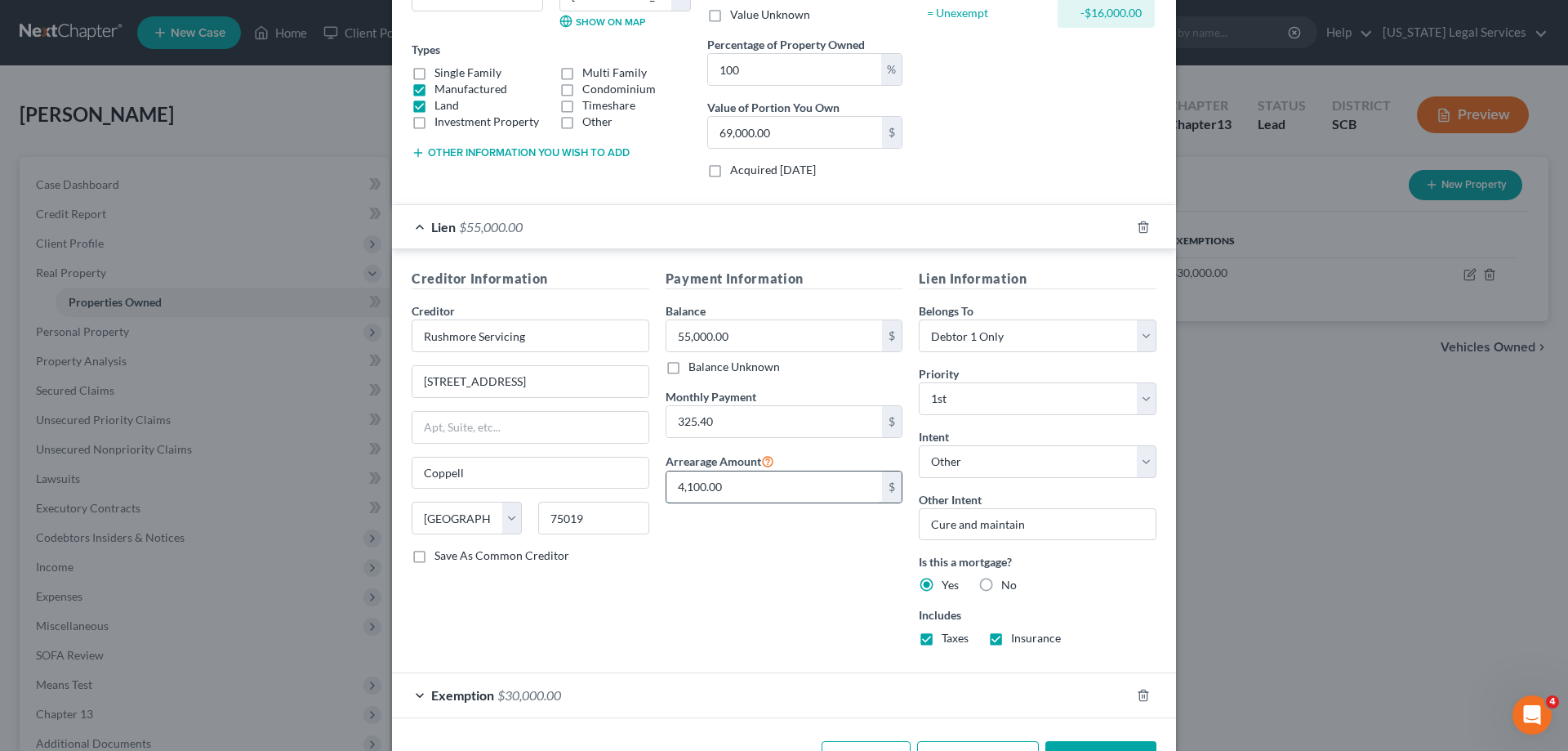
click at [666, 475] on input "4,100.00" at bounding box center [774, 487] width 216 height 31
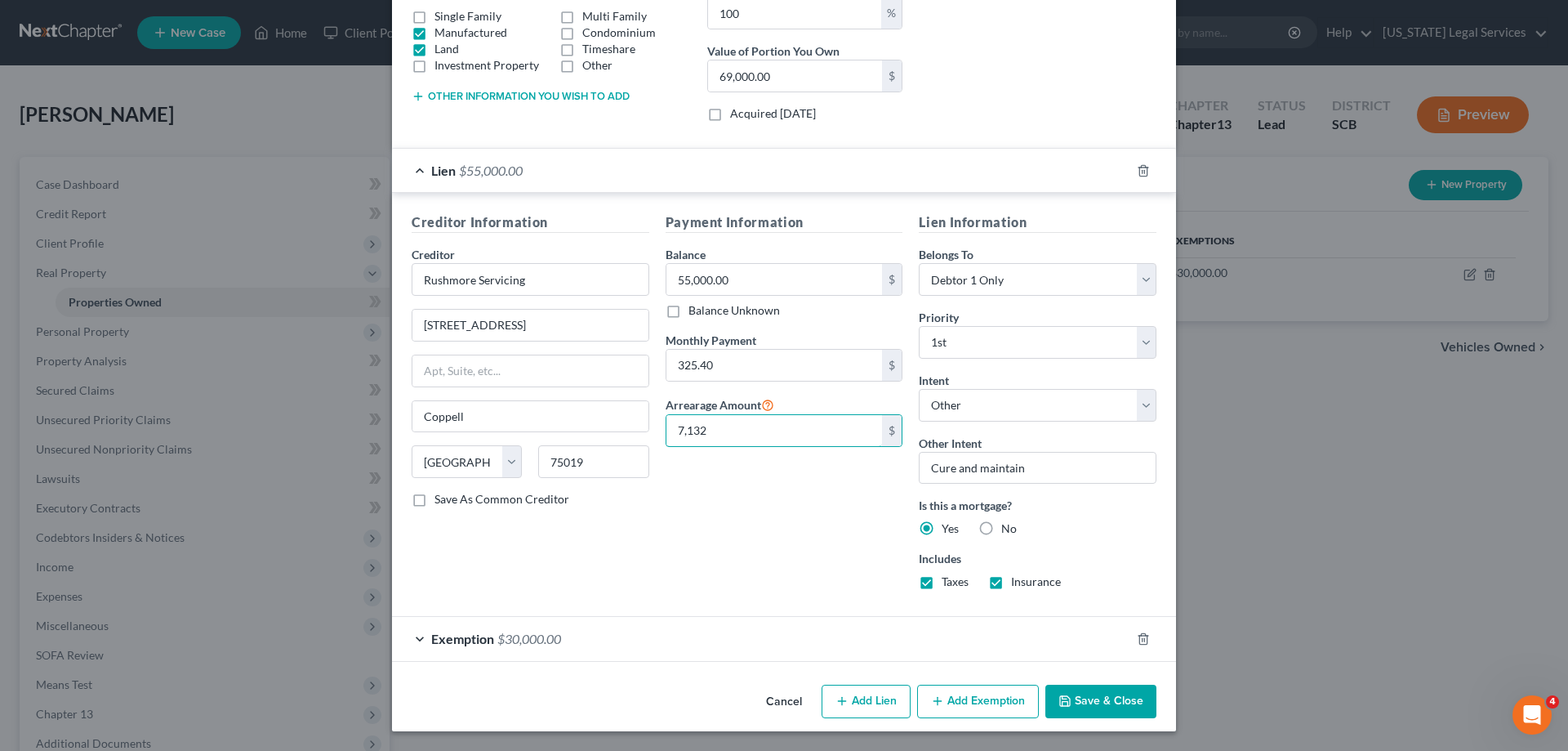
type input "7,132"
click at [1113, 700] on button "Save & Close" at bounding box center [1101, 701] width 111 height 34
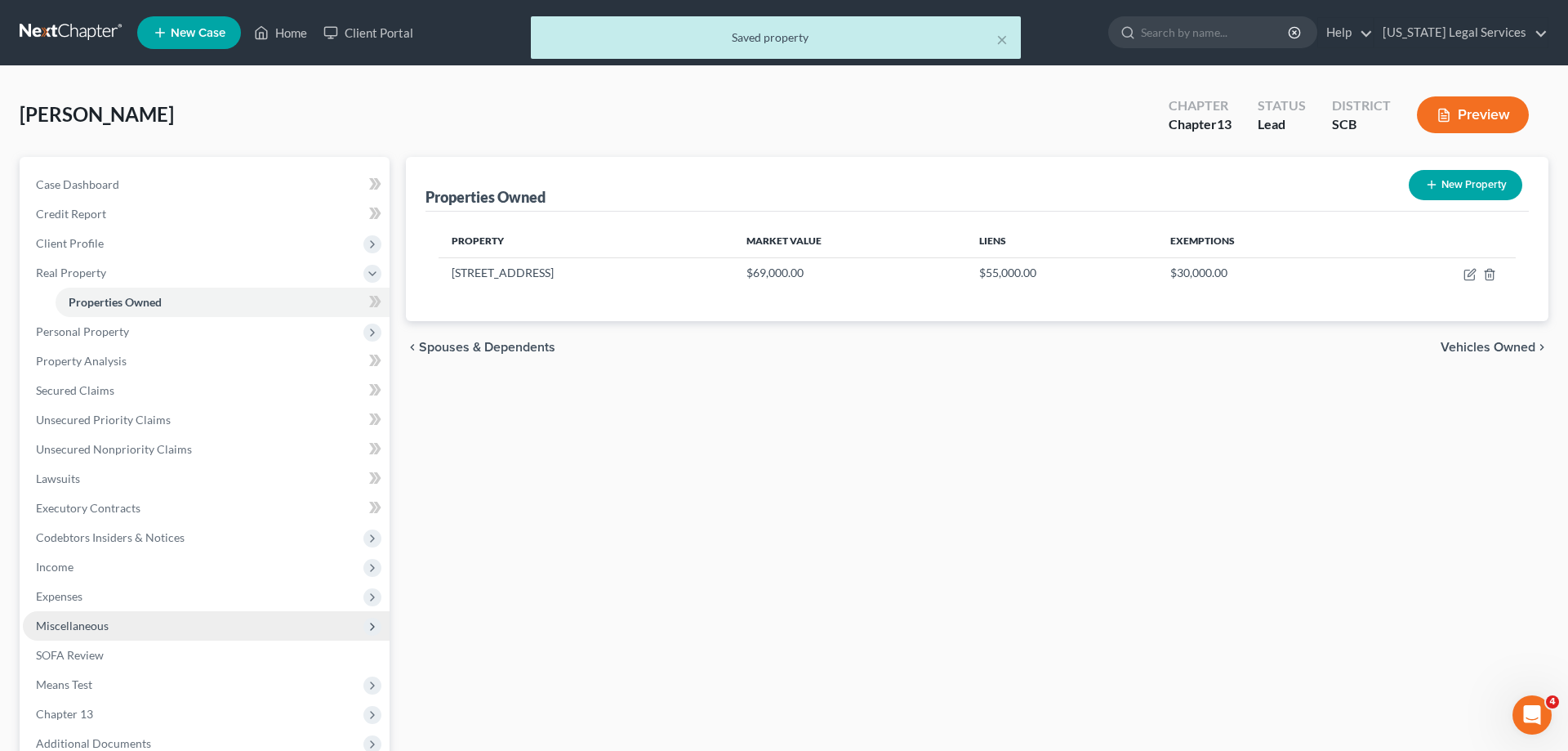
scroll to position [175, 0]
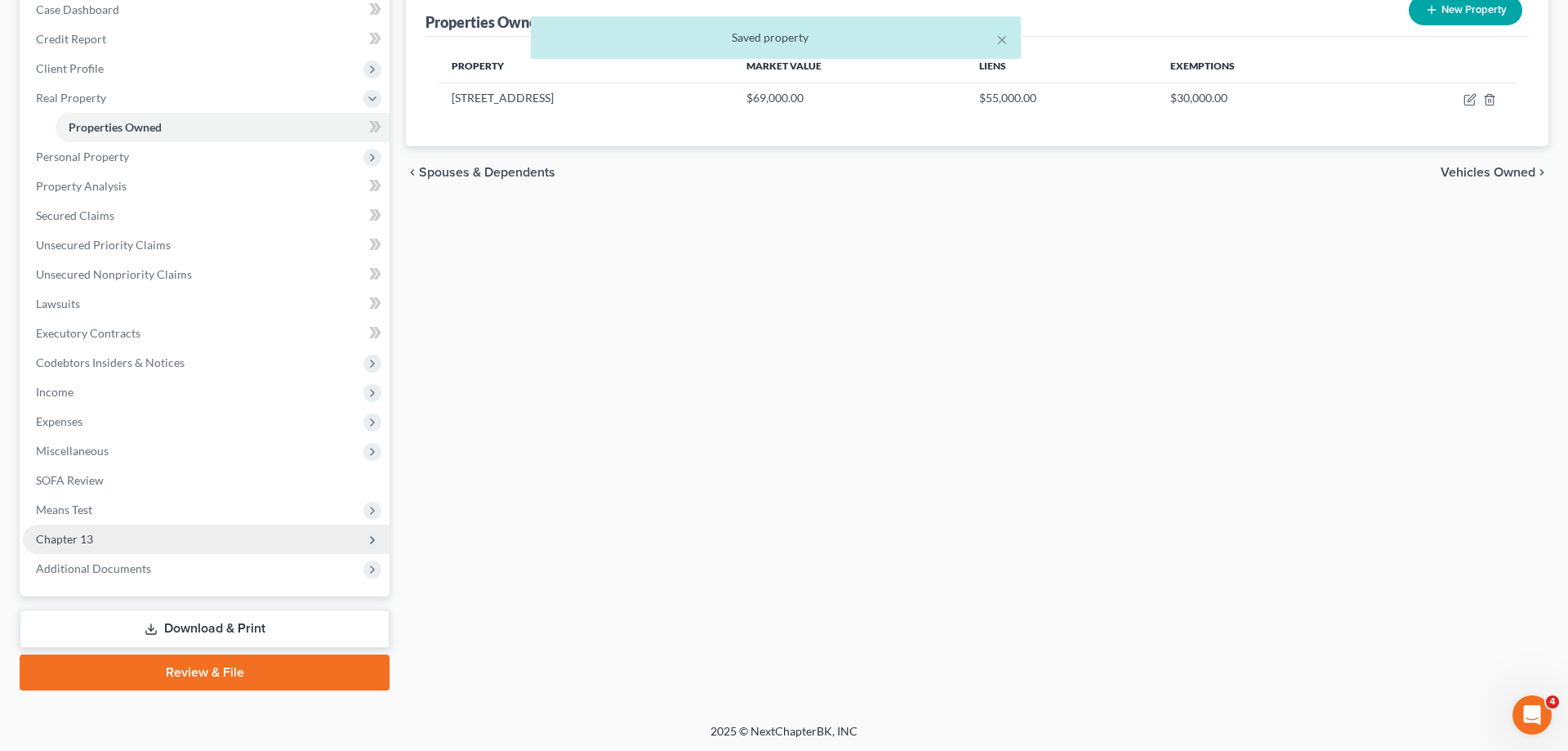
click at [88, 536] on span "Chapter 13" at bounding box center [64, 539] width 57 height 14
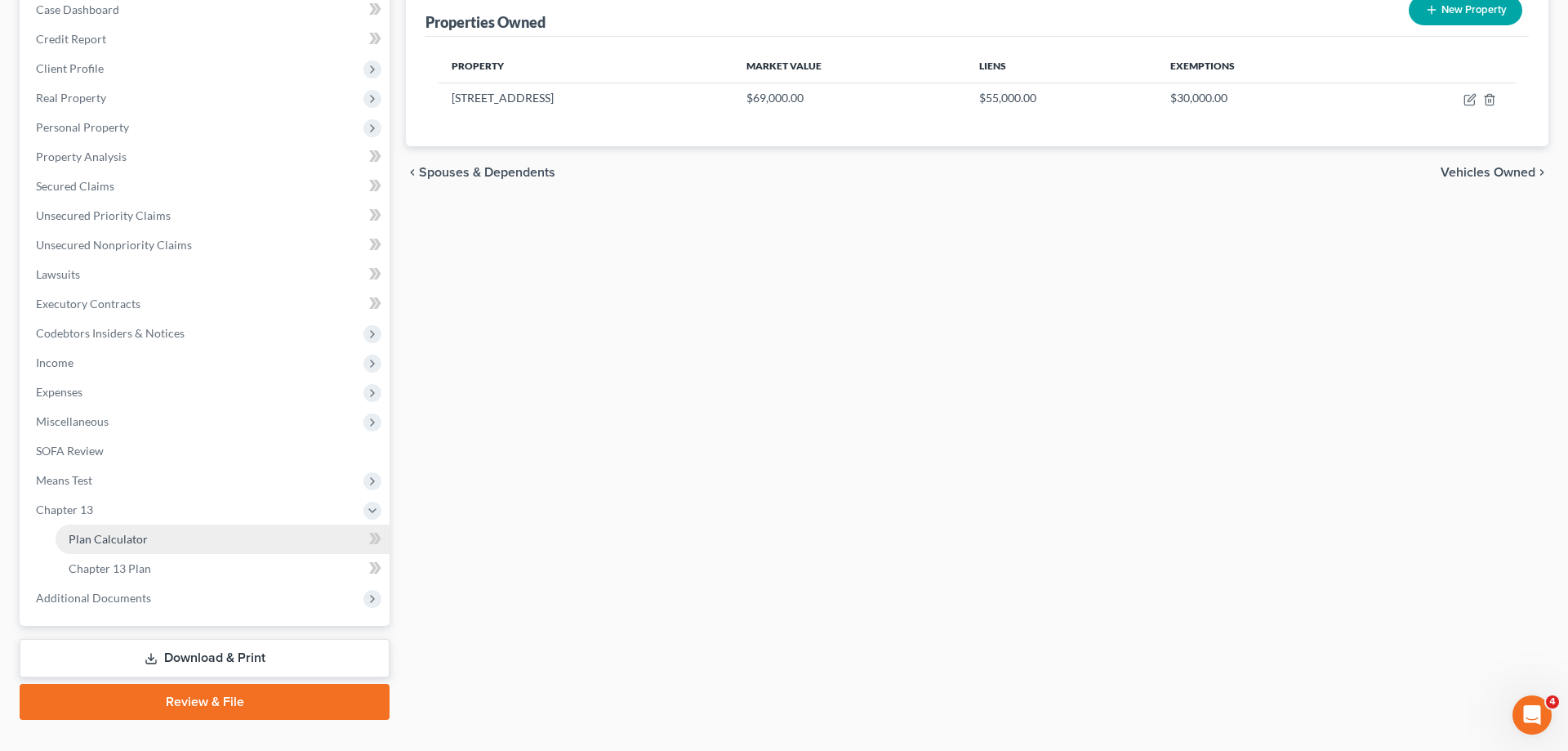
click at [123, 533] on span "Plan Calculator" at bounding box center [109, 539] width 80 height 14
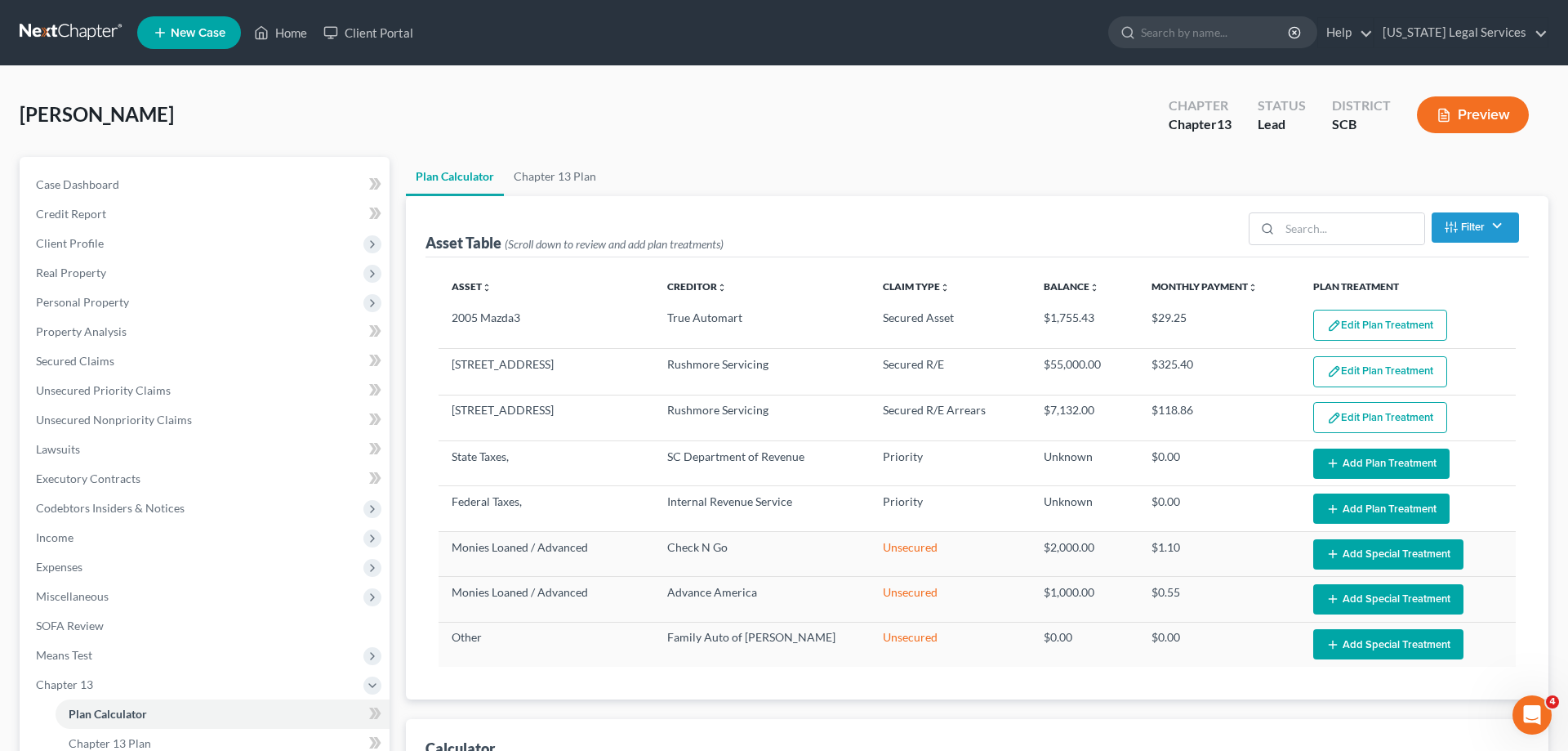
select select "59"
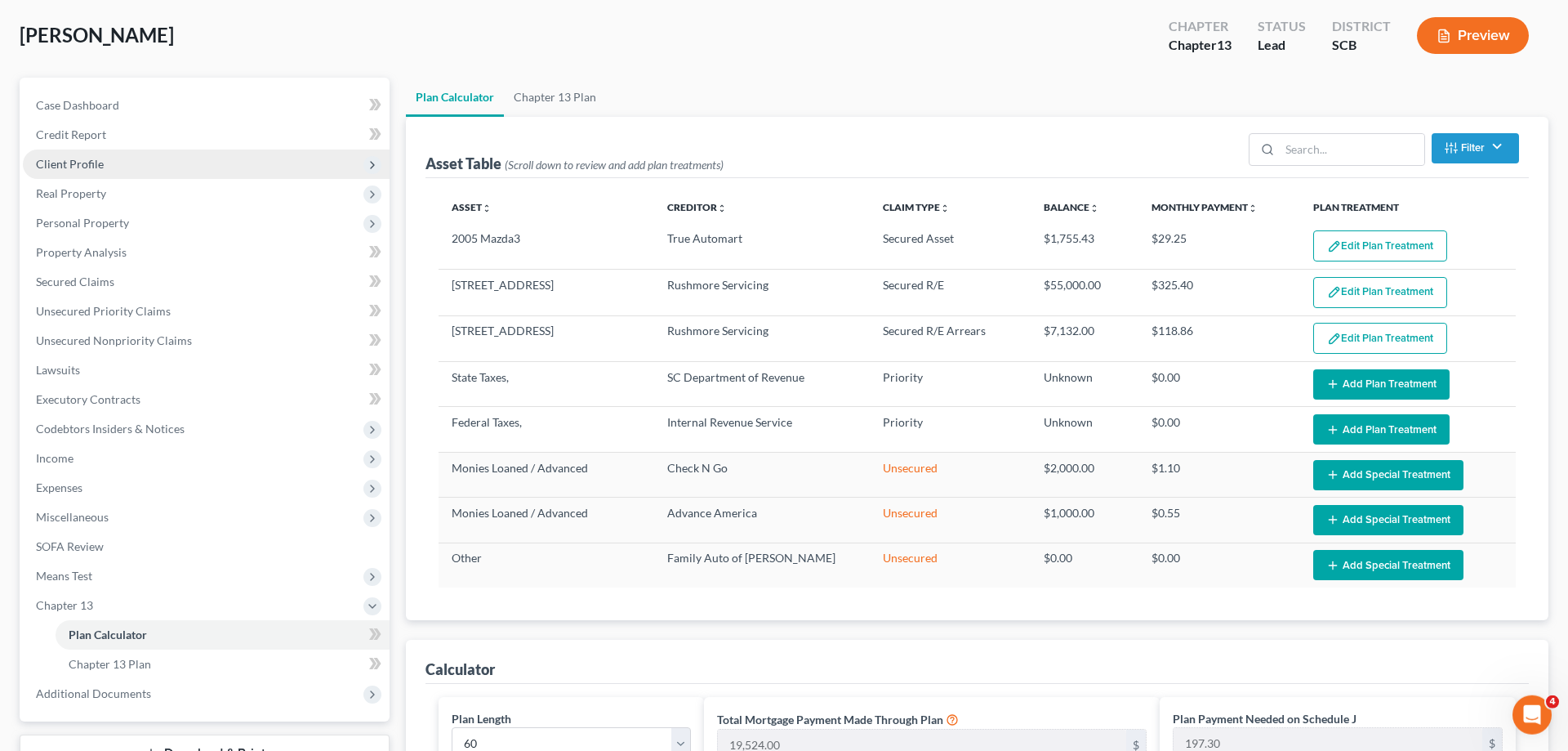
scroll to position [49, 0]
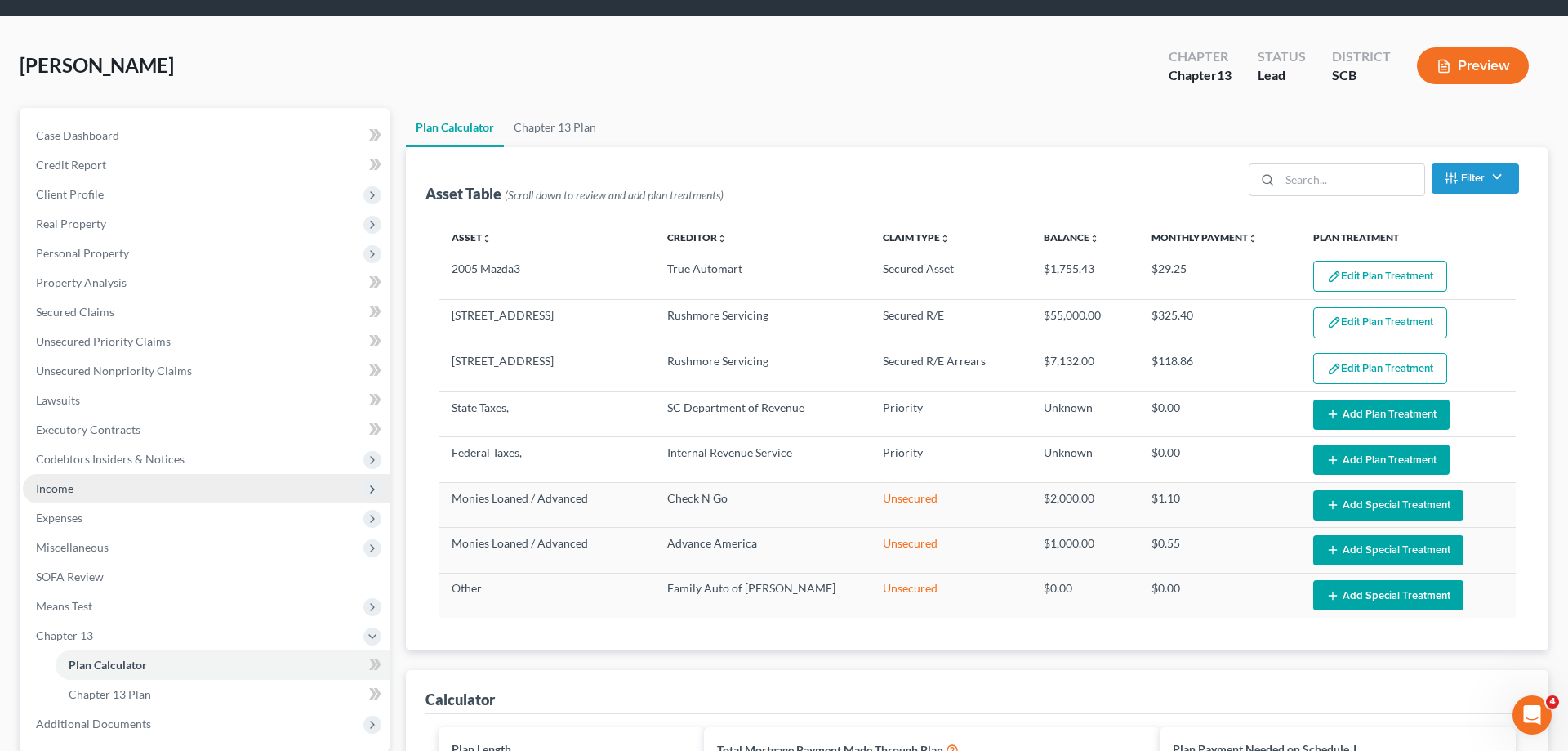
click at [56, 493] on span "Income" at bounding box center [54, 487] width 37 height 14
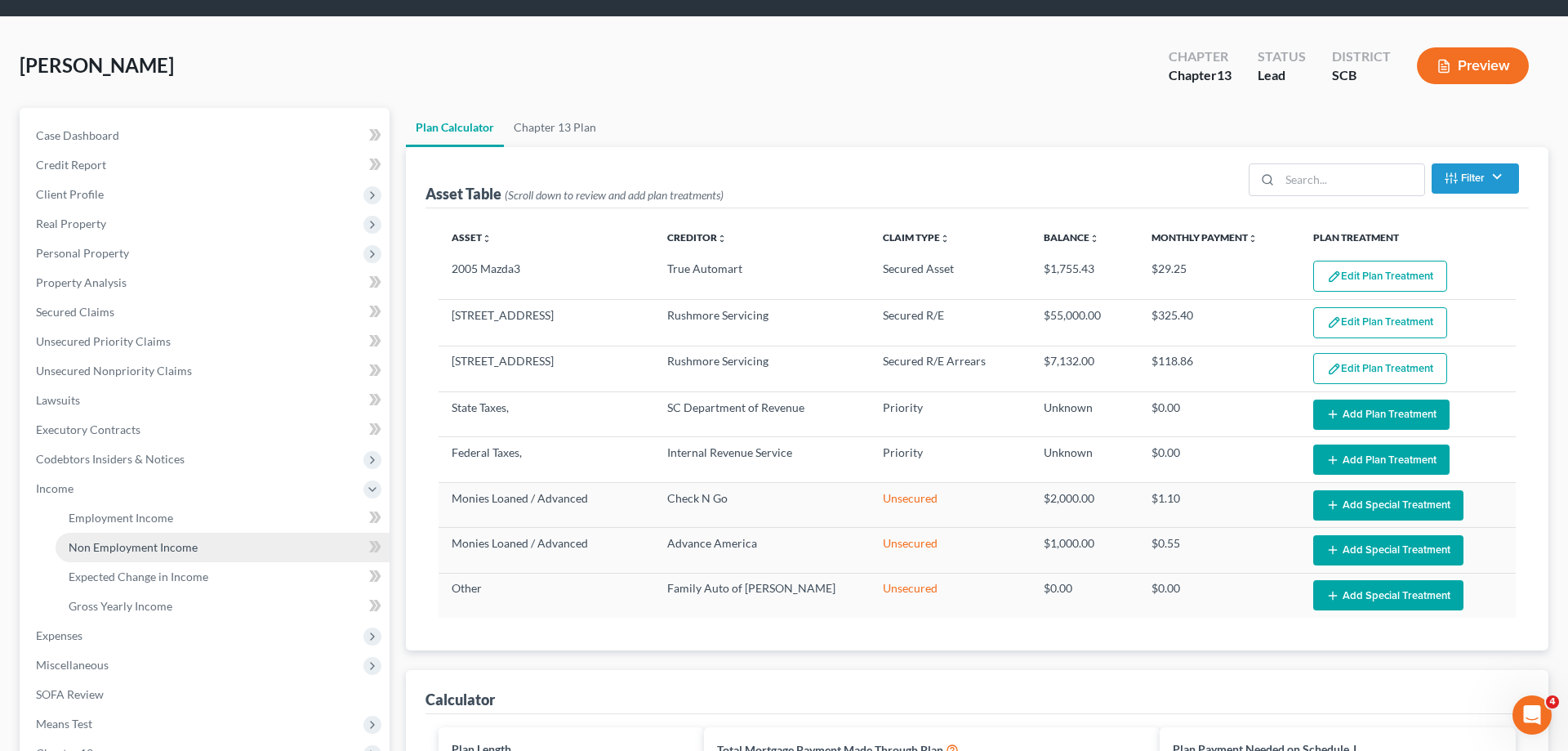
click at [134, 548] on span "Non Employment Income" at bounding box center [133, 546] width 129 height 14
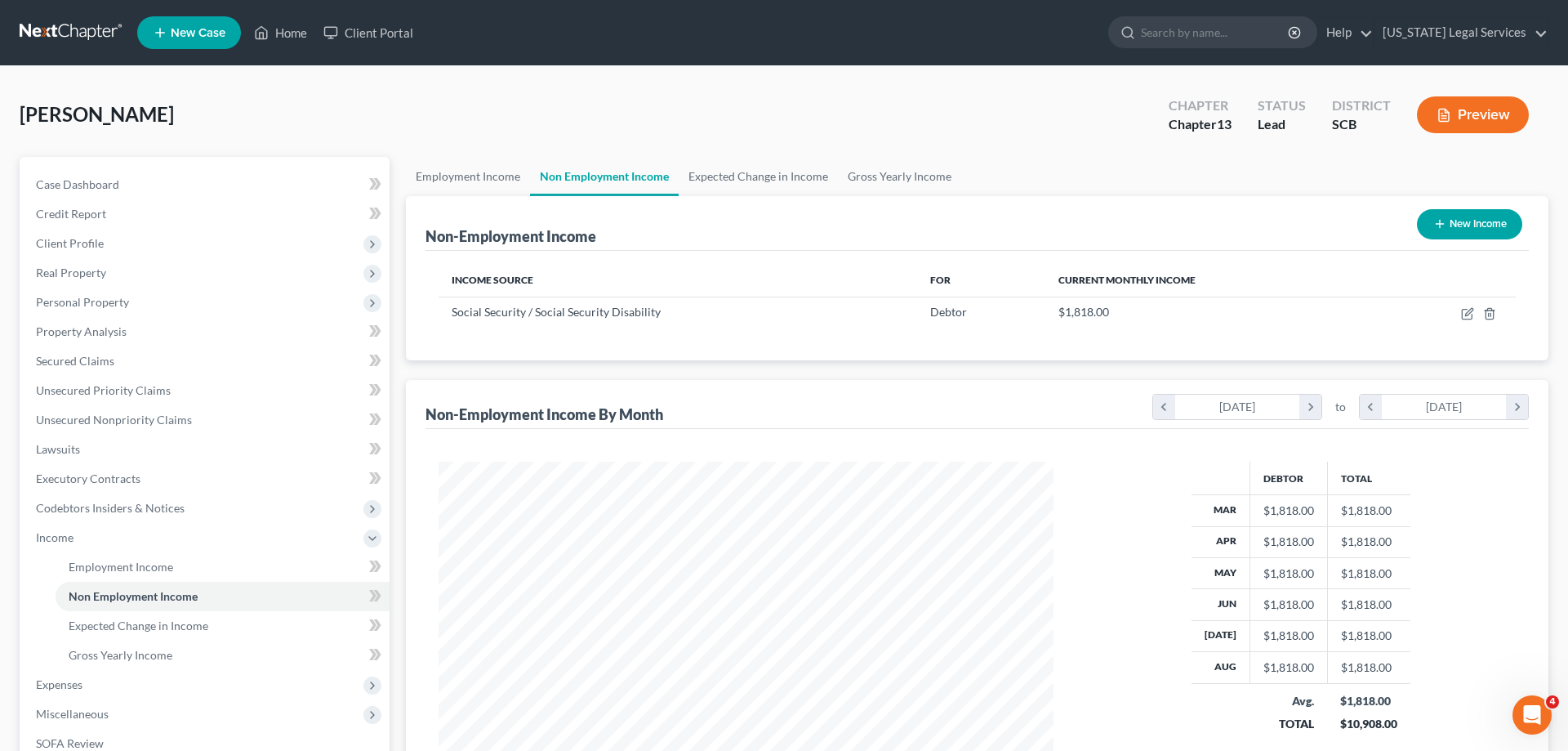
click at [1459, 220] on button "New Income" at bounding box center [1469, 224] width 105 height 30
select select "0"
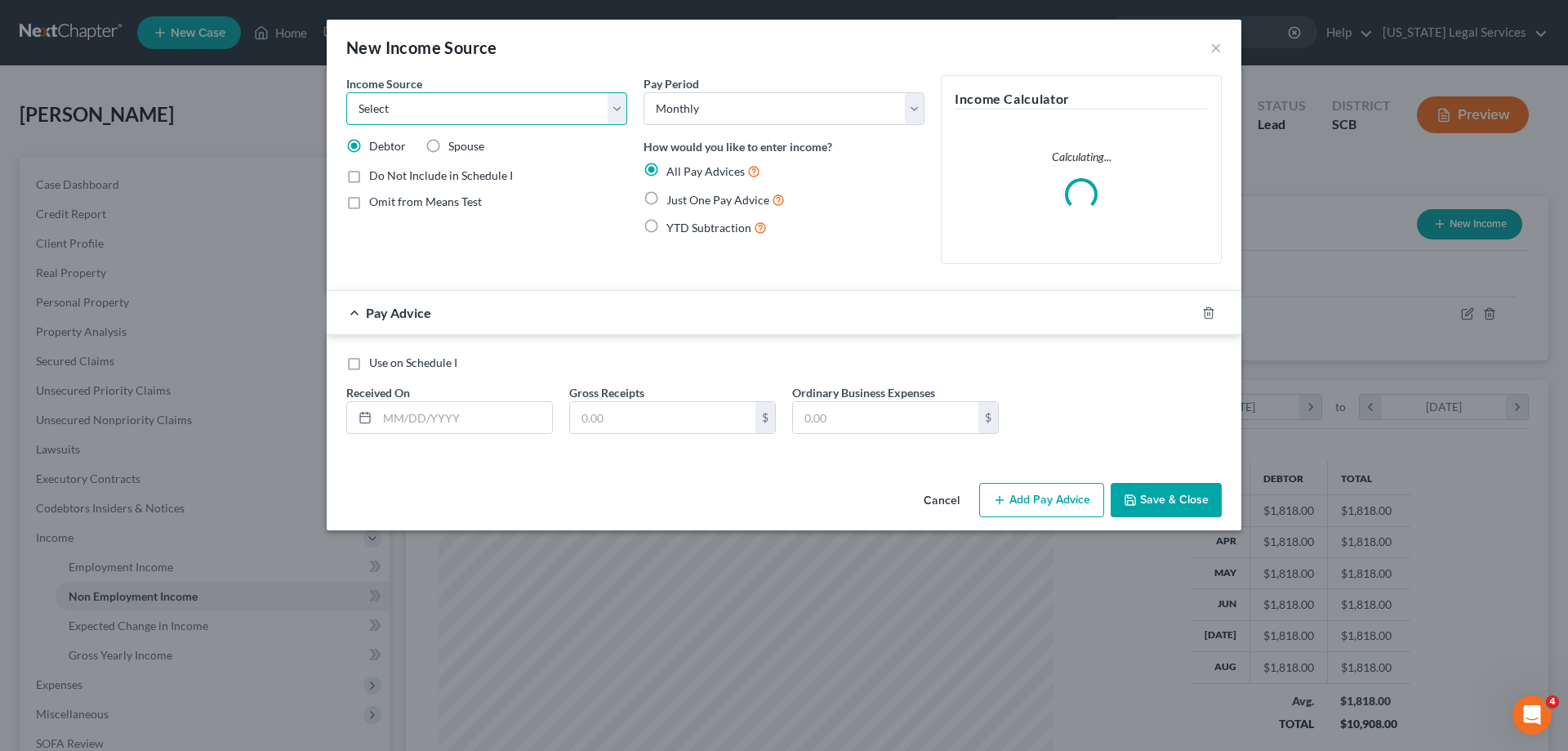
click at [346, 92] on select "Select Unemployment Disability (from employer) Pension Retirement Social Securi…" at bounding box center [486, 108] width 281 height 32
select select "8"
click option "Contributions to Household" at bounding box center [0, 0] width 0 height 0
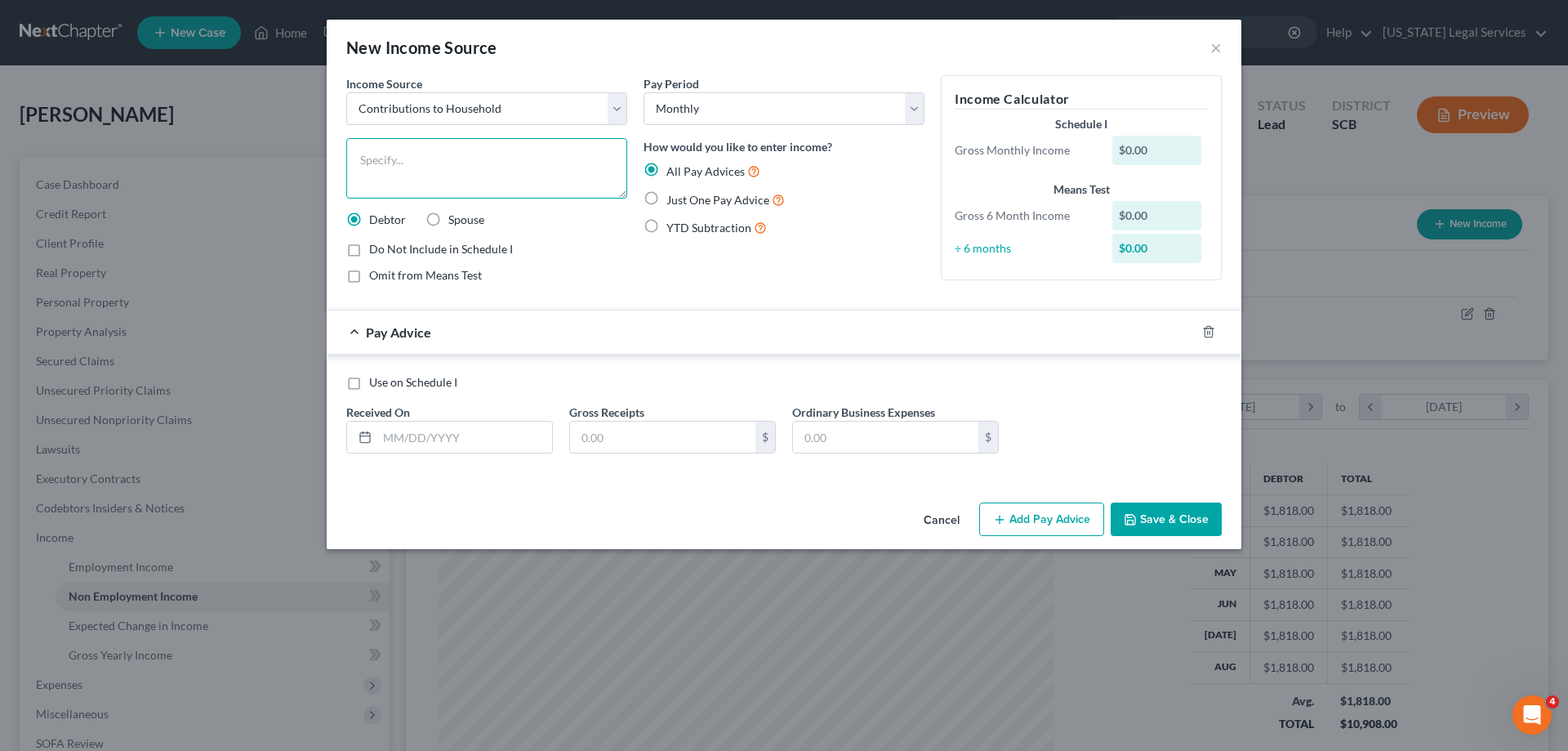
click at [495, 177] on textarea at bounding box center [486, 168] width 281 height 61
type textarea "Contribution from granddaughter"
click at [666, 204] on label "Just One Pay Advice" at bounding box center [725, 200] width 119 height 19
click at [673, 201] on input "Just One Pay Advice" at bounding box center [678, 196] width 11 height 11
radio input "true"
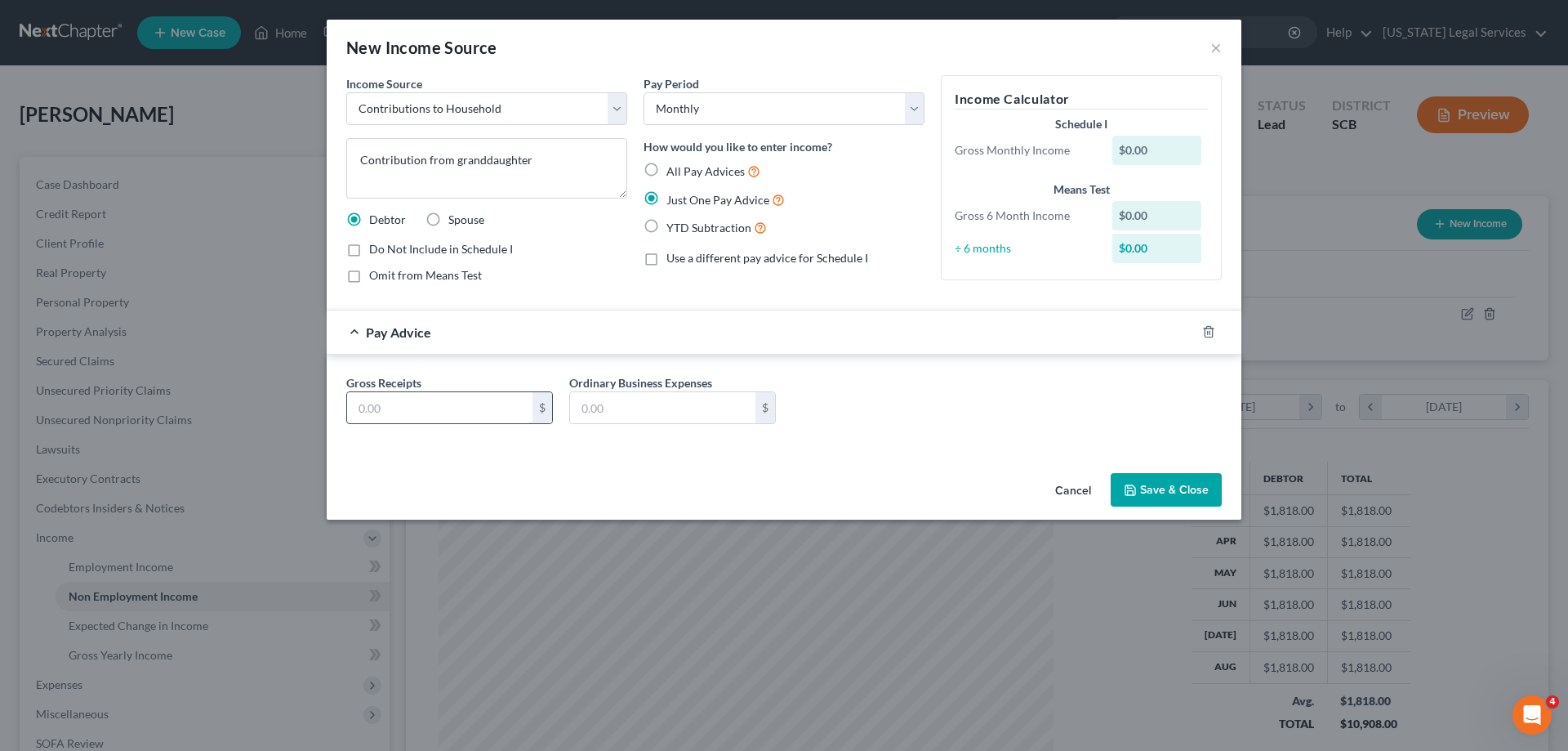
click at [475, 397] on input "text" at bounding box center [440, 407] width 186 height 31
type input "150"
click at [1153, 483] on button "Save & Close" at bounding box center [1166, 490] width 111 height 34
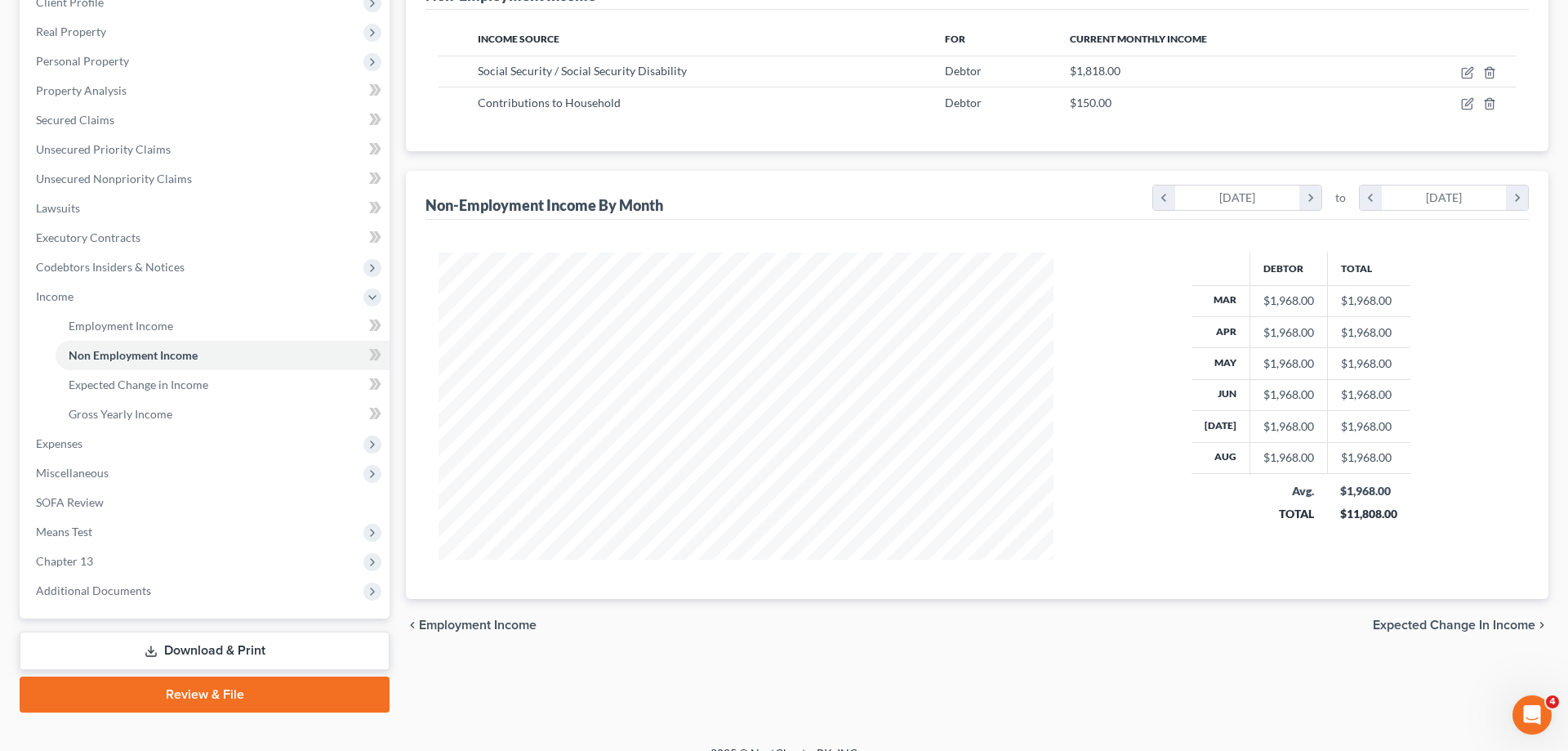
scroll to position [263, 0]
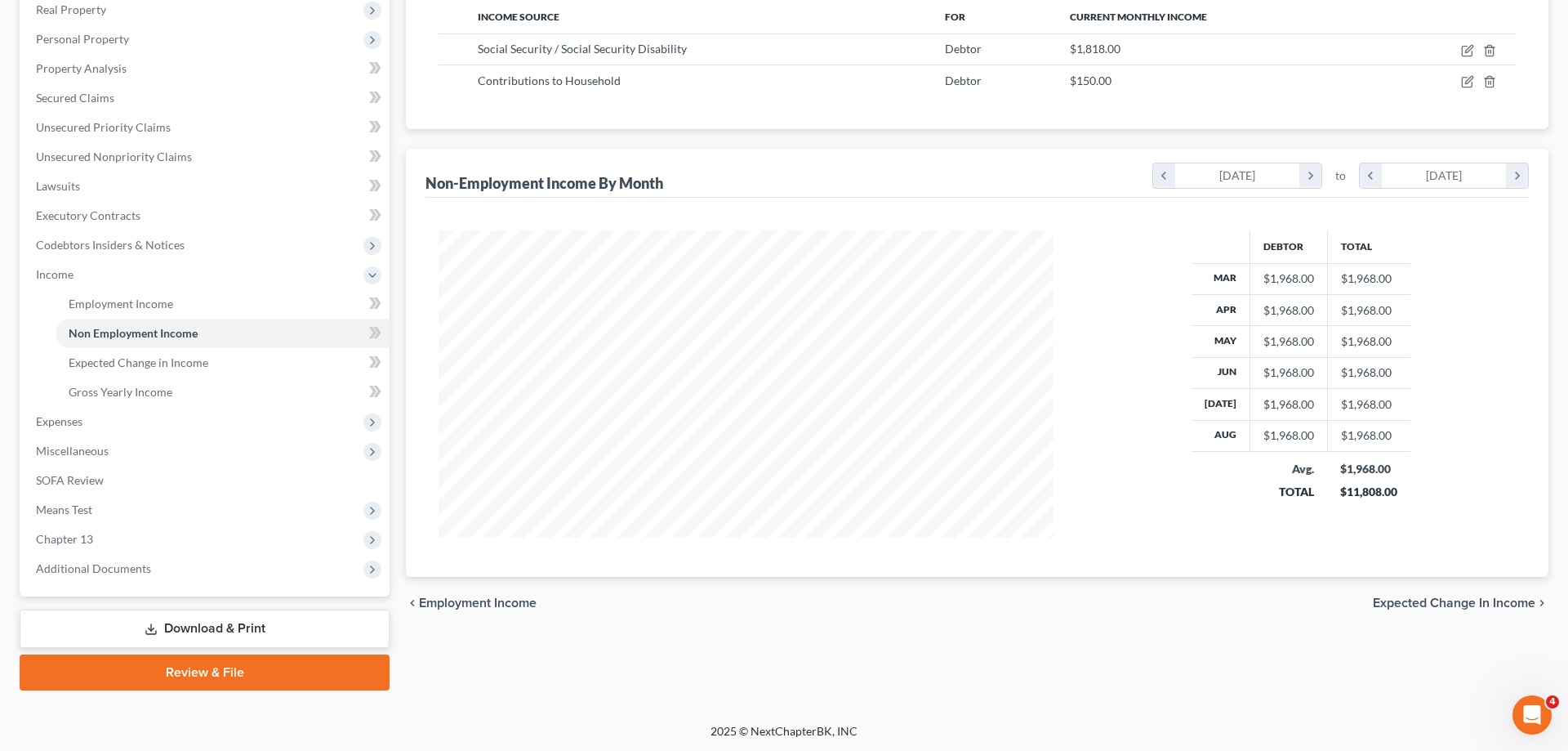
click at [1508, 603] on span "Expected Change in Income" at bounding box center [1454, 603] width 162 height 13
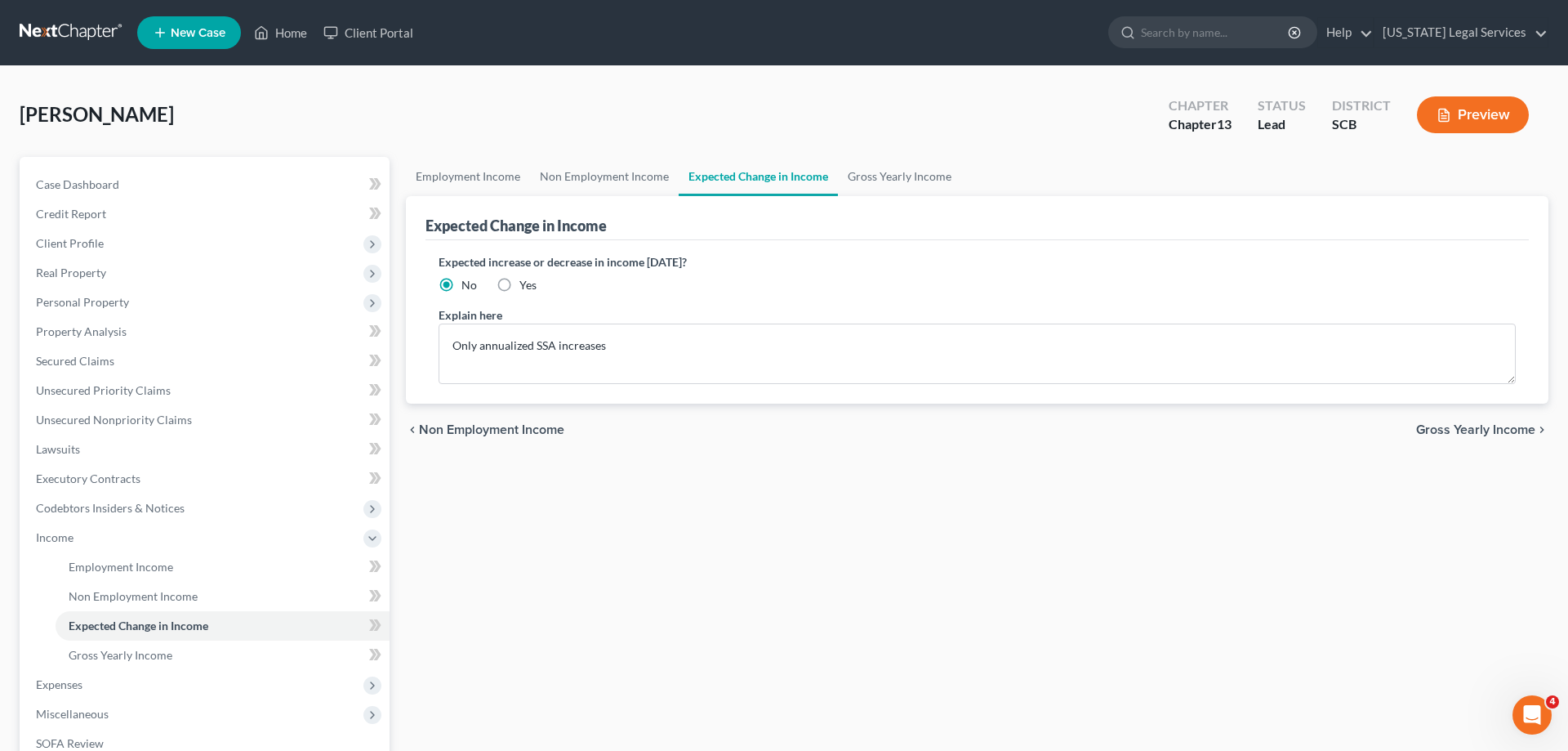
click at [1483, 429] on span "Gross Yearly Income" at bounding box center [1476, 430] width 119 height 13
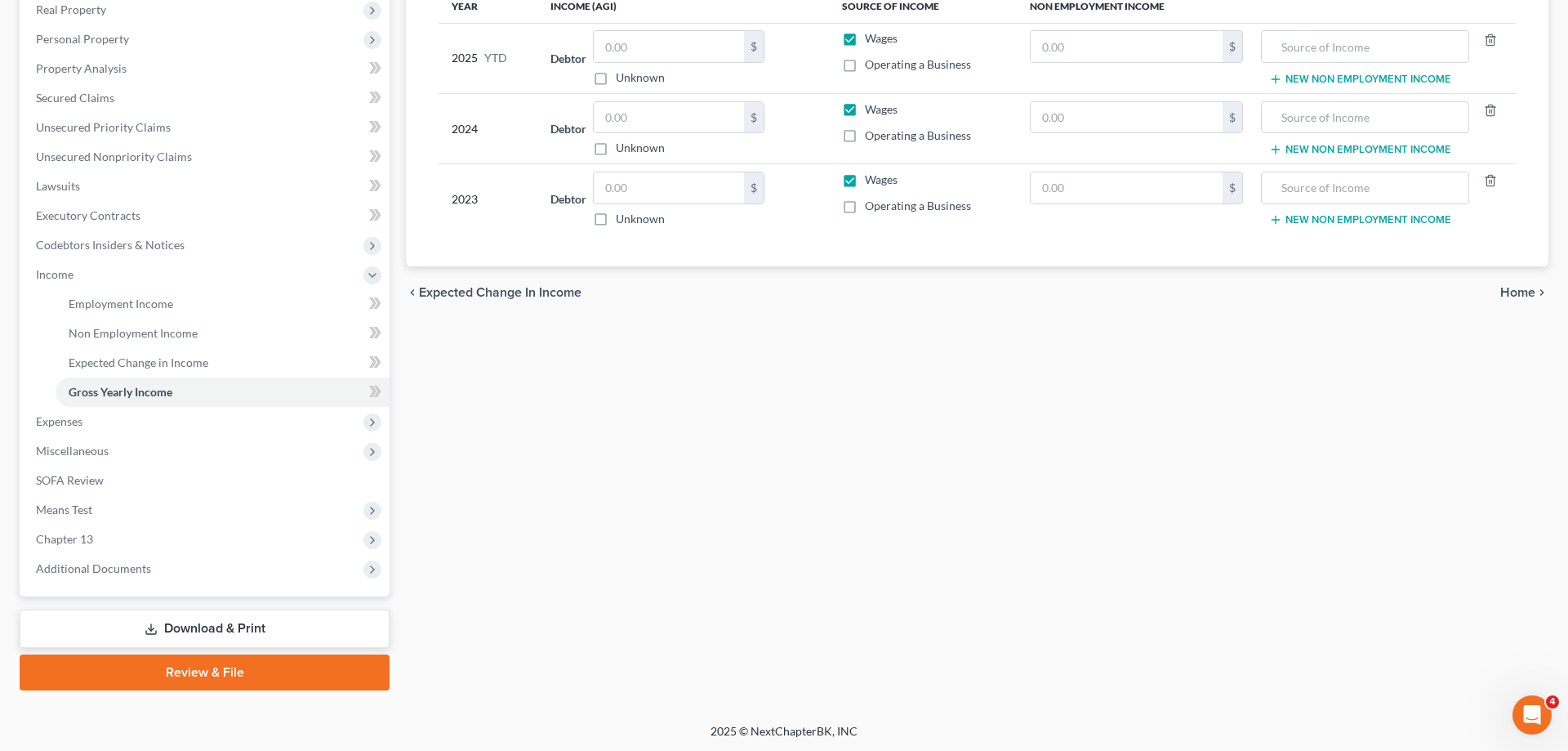
scroll to position [96, 0]
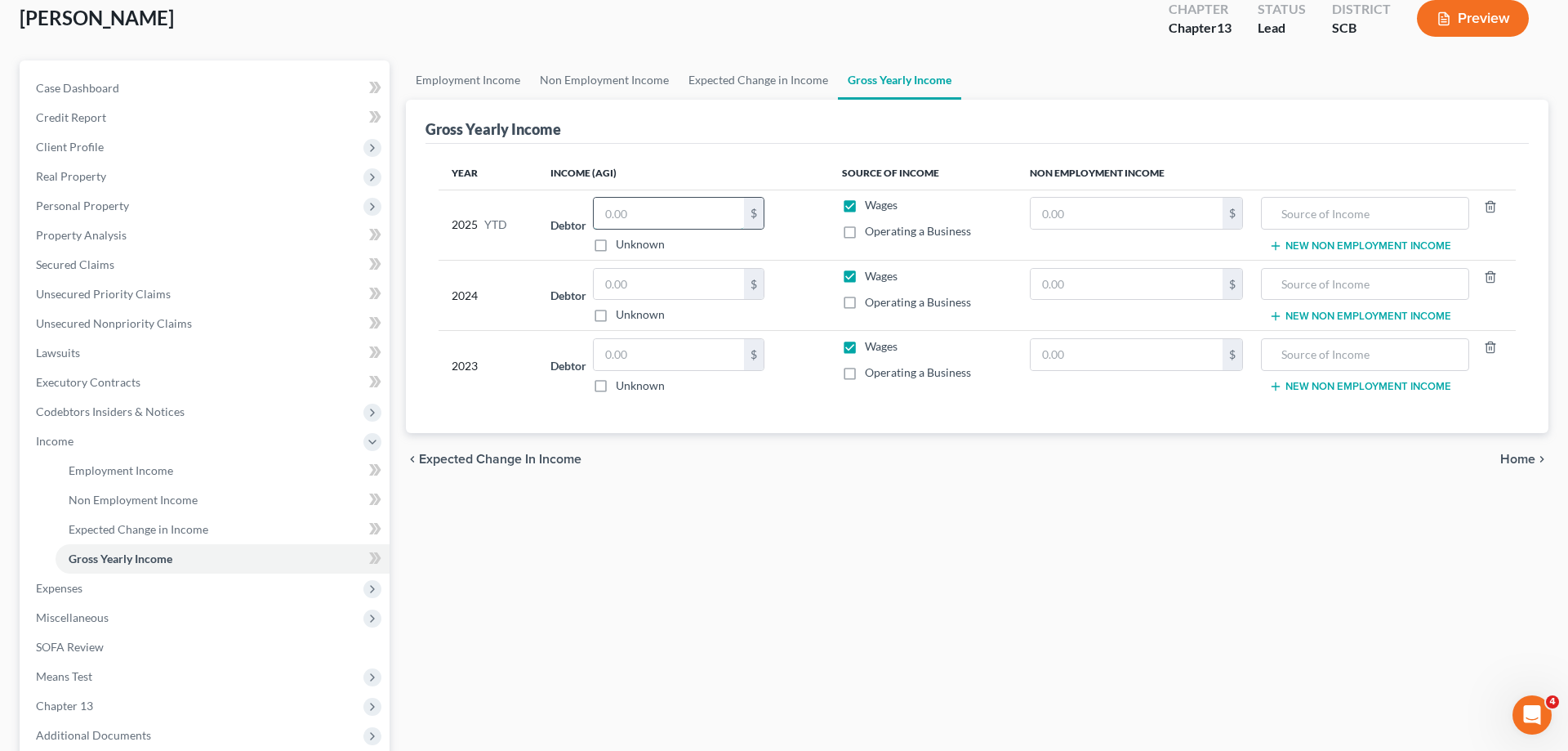
click at [649, 206] on input "text" at bounding box center [668, 212] width 150 height 31
click at [162, 490] on link "Non Employment Income" at bounding box center [222, 499] width 334 height 29
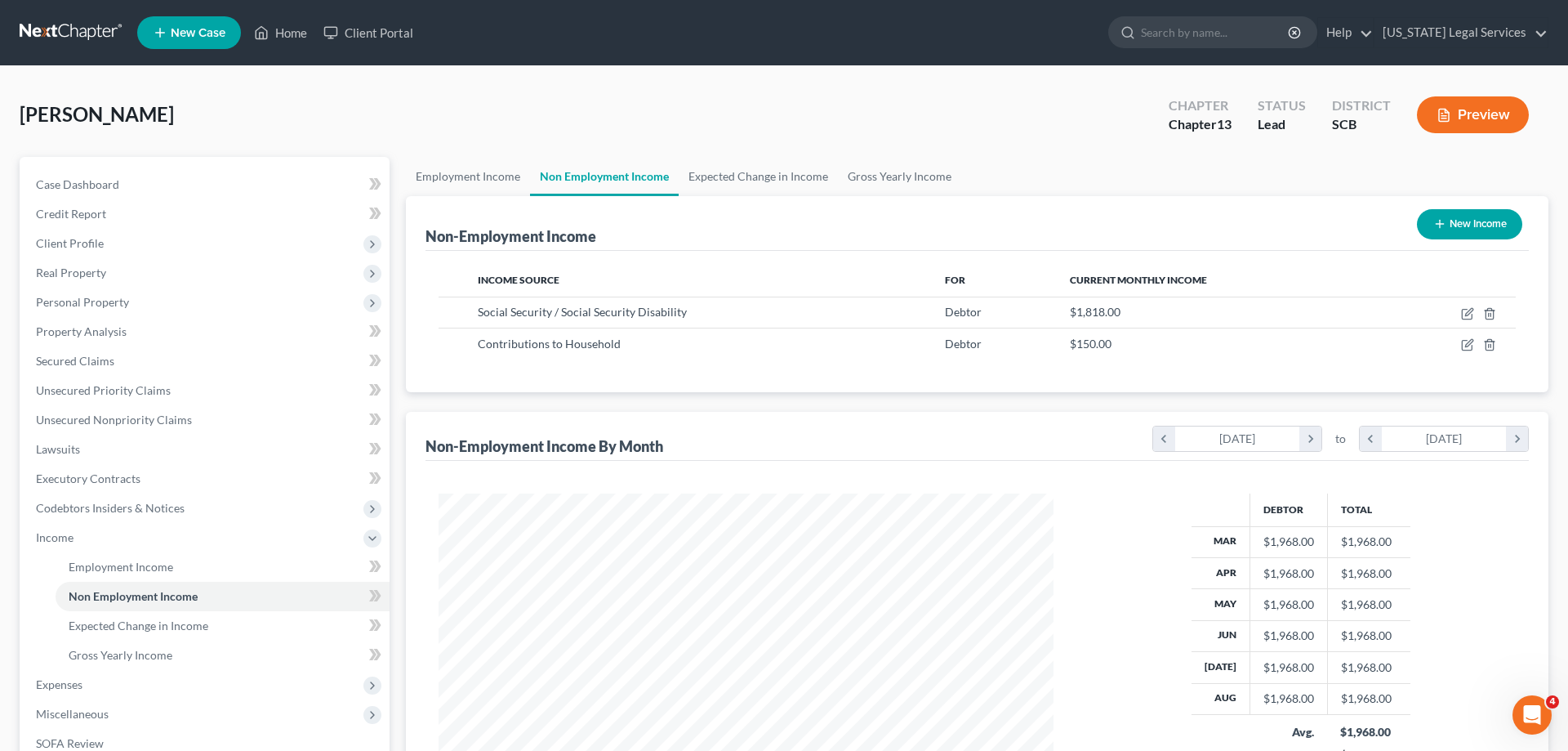
scroll to position [263, 0]
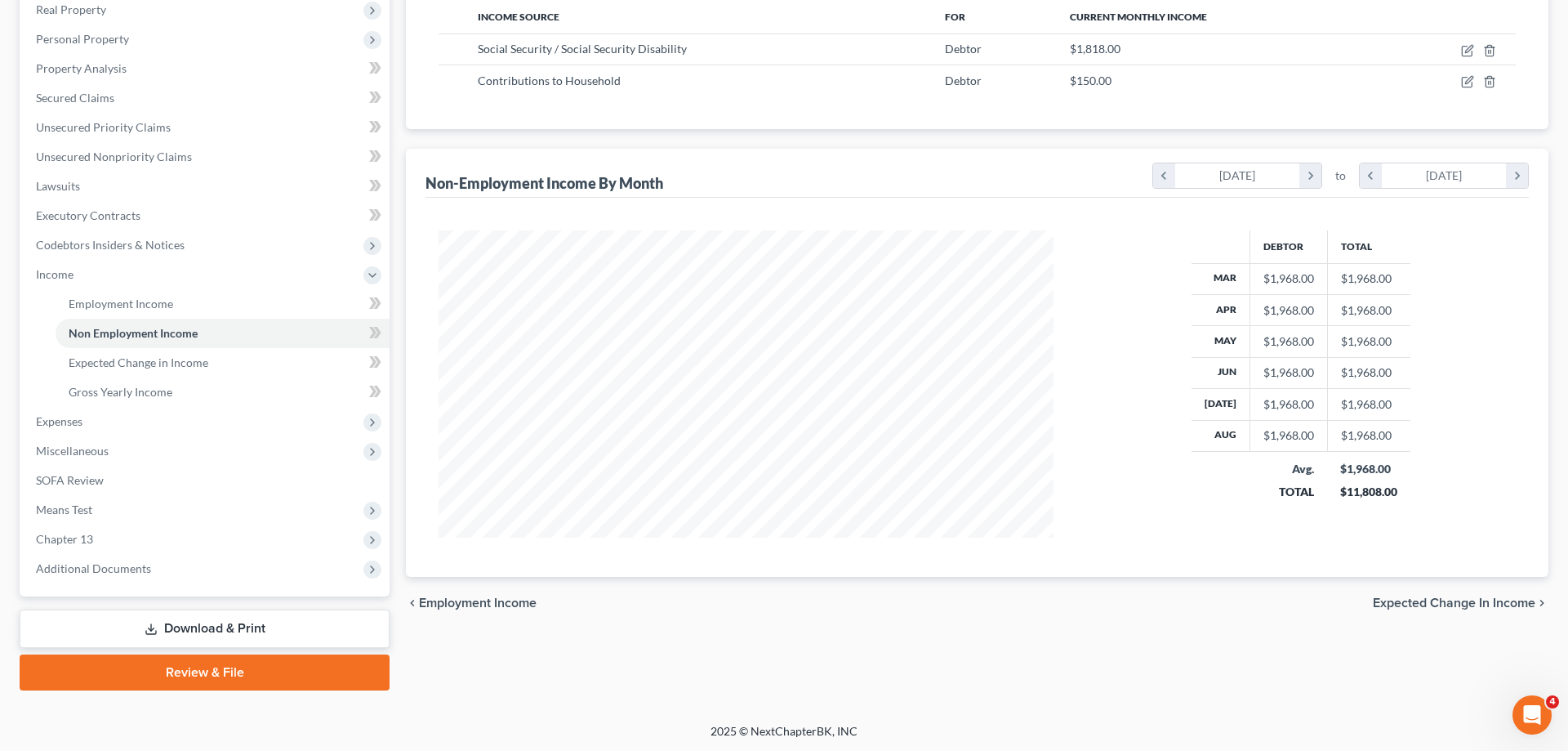
click at [1494, 601] on span "Expected Change in Income" at bounding box center [1454, 603] width 162 height 13
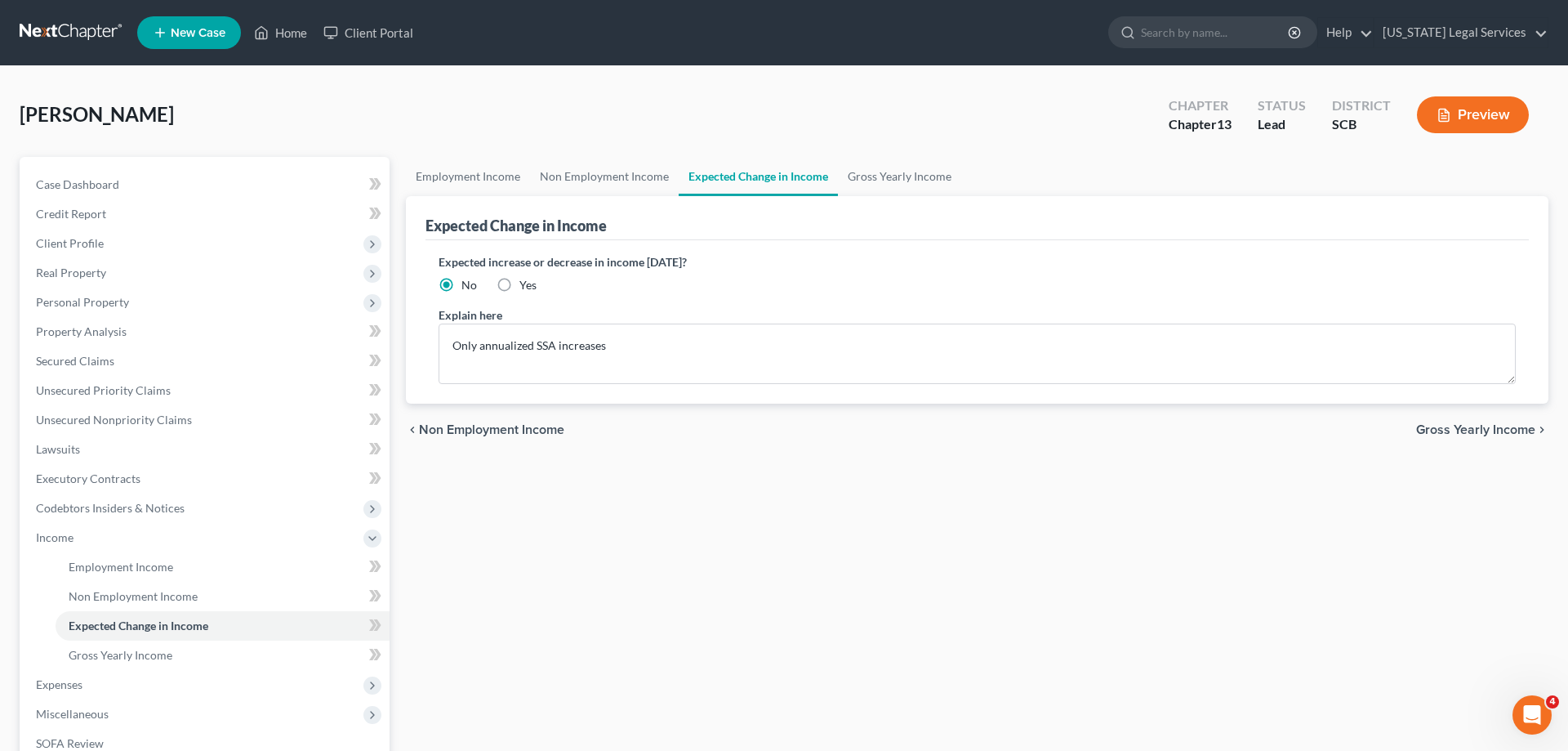
click at [1500, 430] on span "Gross Yearly Income" at bounding box center [1476, 430] width 119 height 13
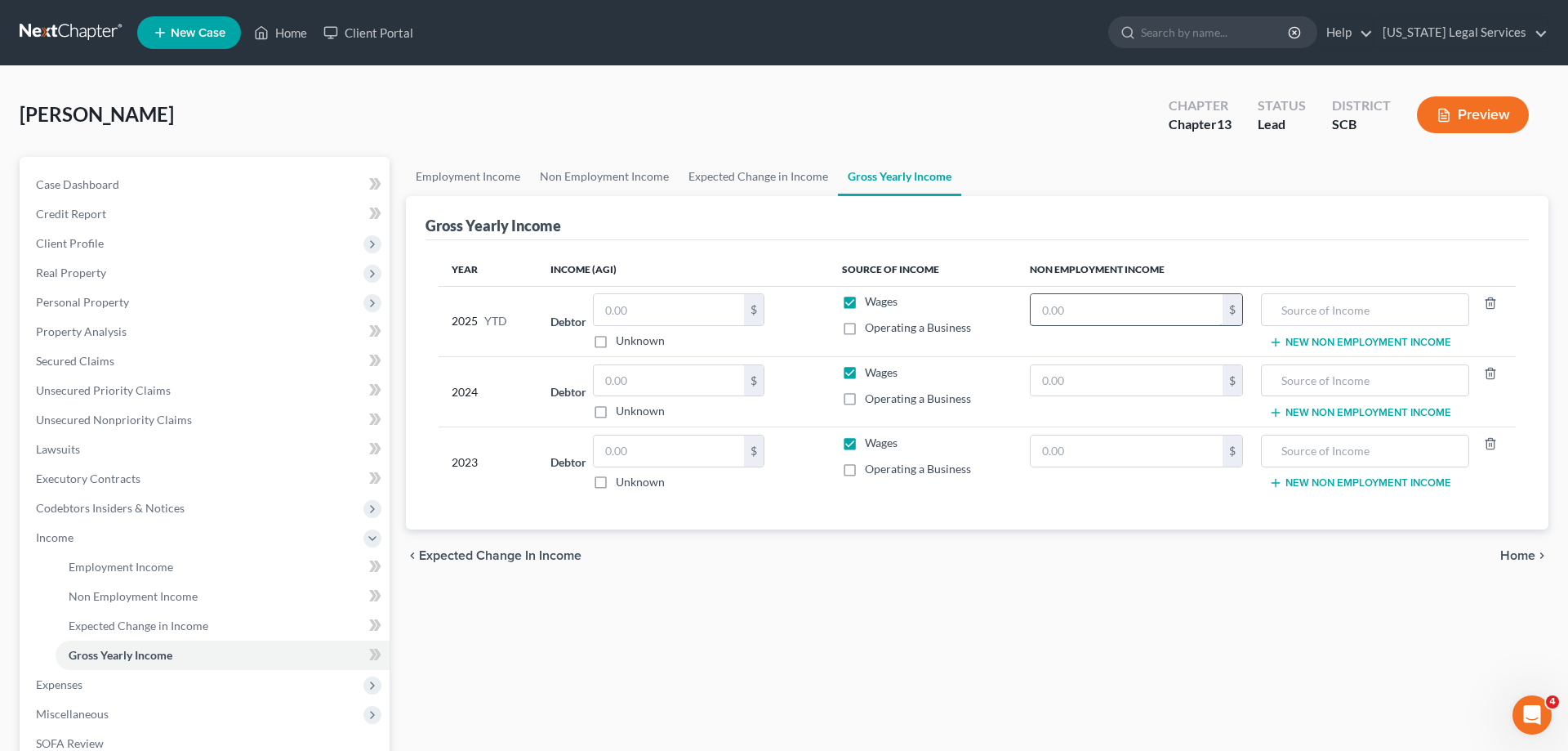
click at [1102, 306] on input "text" at bounding box center [1127, 309] width 192 height 31
type input "16,362"
click at [1386, 299] on input "text" at bounding box center [1365, 309] width 191 height 31
type input "Social Security"
drag, startPoint x: 1329, startPoint y: 734, endPoint x: 1351, endPoint y: 447, distance: 287.8
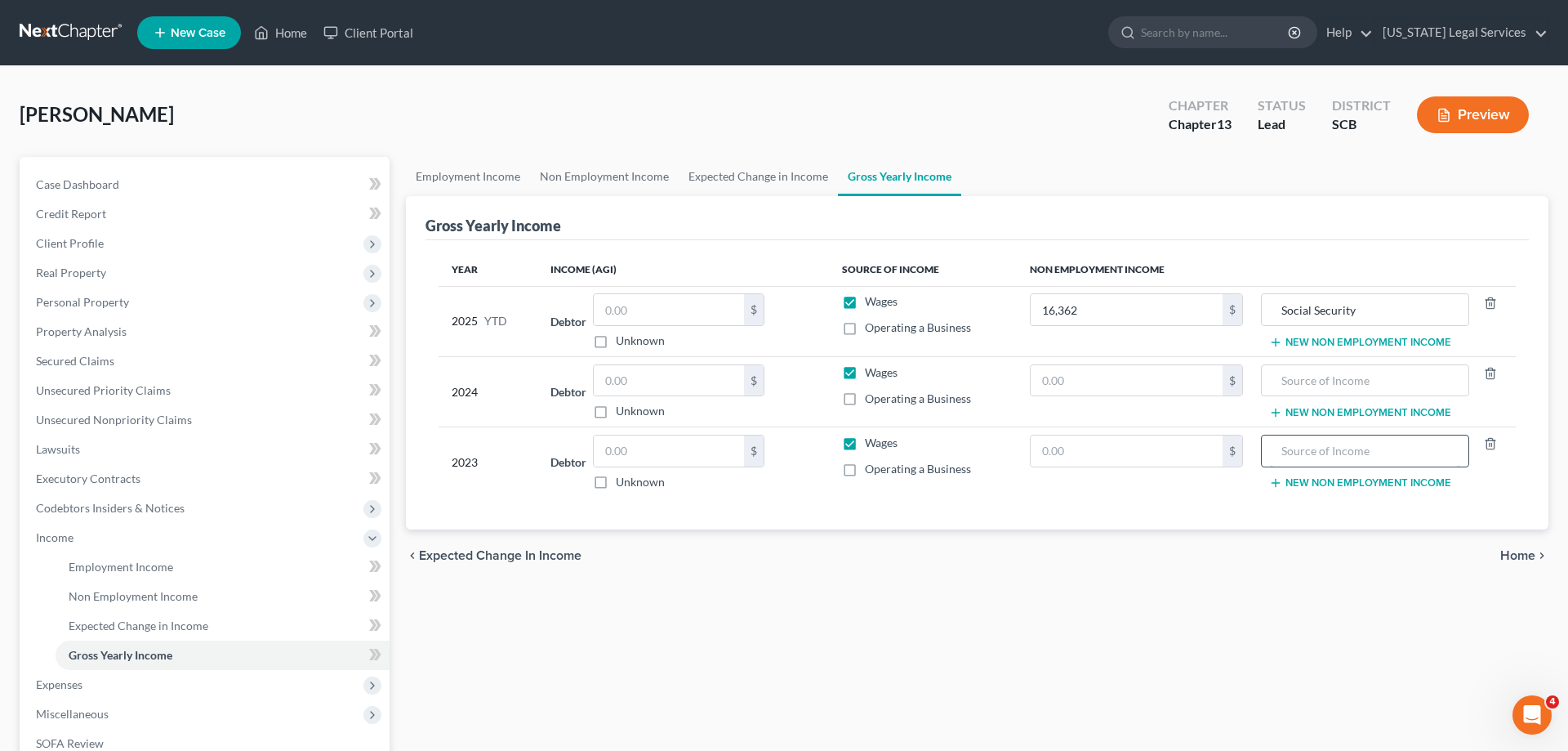
click at [1324, 713] on div "Employment Income Non Employment Income Expected Change in Income Gross Yearly …" at bounding box center [977, 555] width 1159 height 797
click at [1116, 377] on input "text" at bounding box center [1127, 380] width 192 height 31
type input "21,283"
click at [1366, 385] on input "text" at bounding box center [1365, 380] width 191 height 31
type input "Social Security"
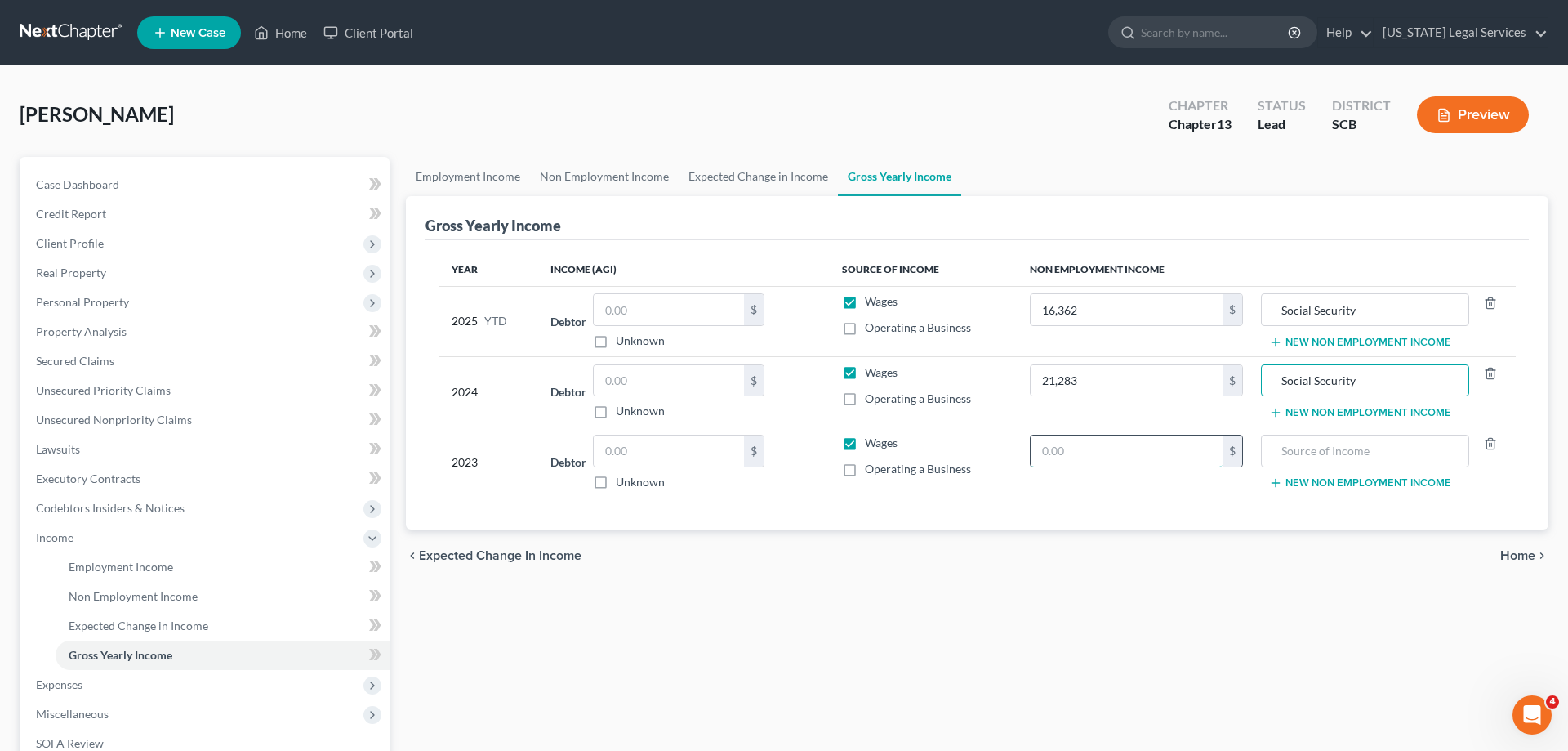
click at [1118, 456] on input "text" at bounding box center [1127, 450] width 192 height 31
type input "20,623"
click at [1343, 450] on input "text" at bounding box center [1365, 450] width 191 height 31
type input "Social Security"
click at [1542, 33] on link "South Carolina Legal Services" at bounding box center [1461, 32] width 173 height 29
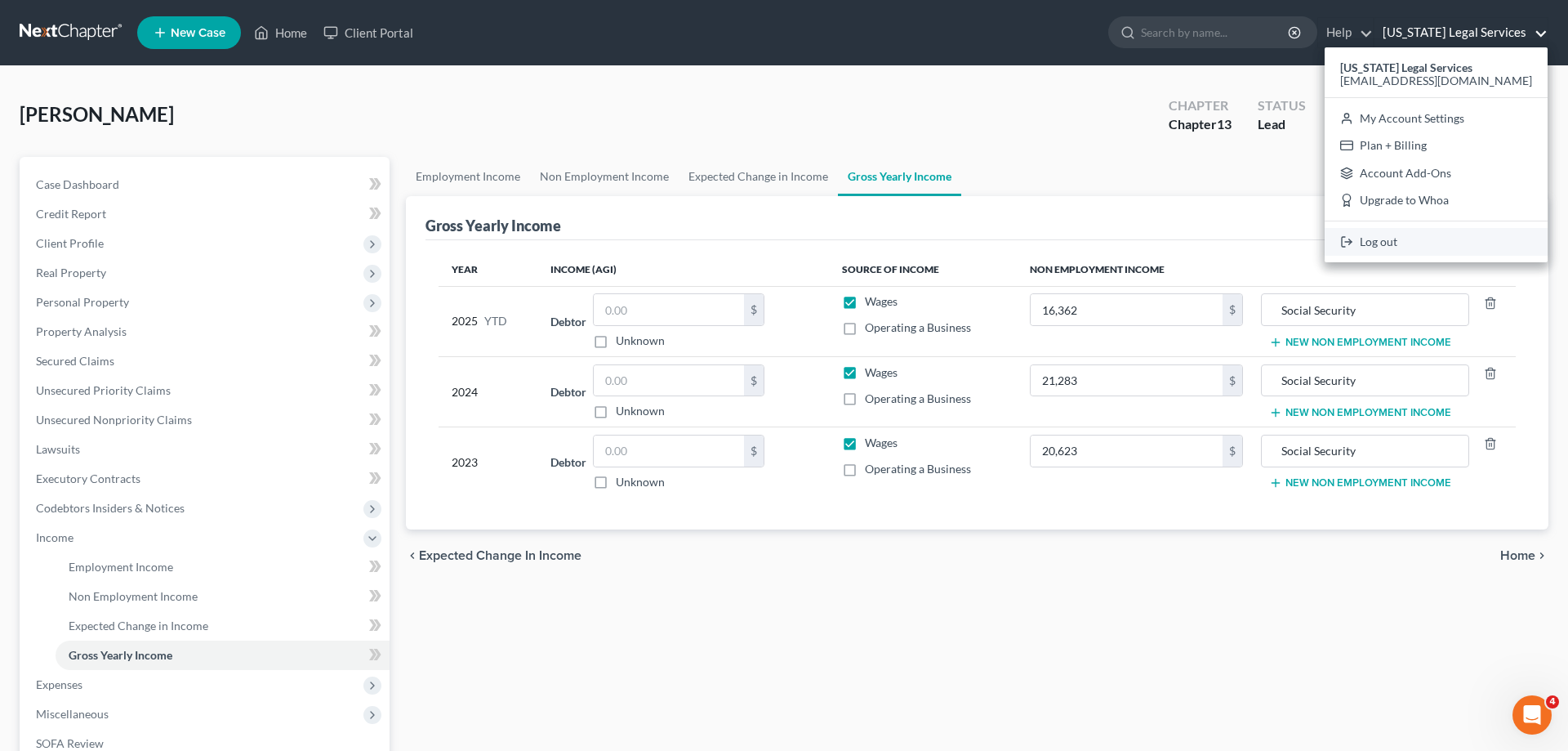
click at [1416, 246] on link "Log out" at bounding box center [1436, 242] width 223 height 28
